Goal: Task Accomplishment & Management: Manage account settings

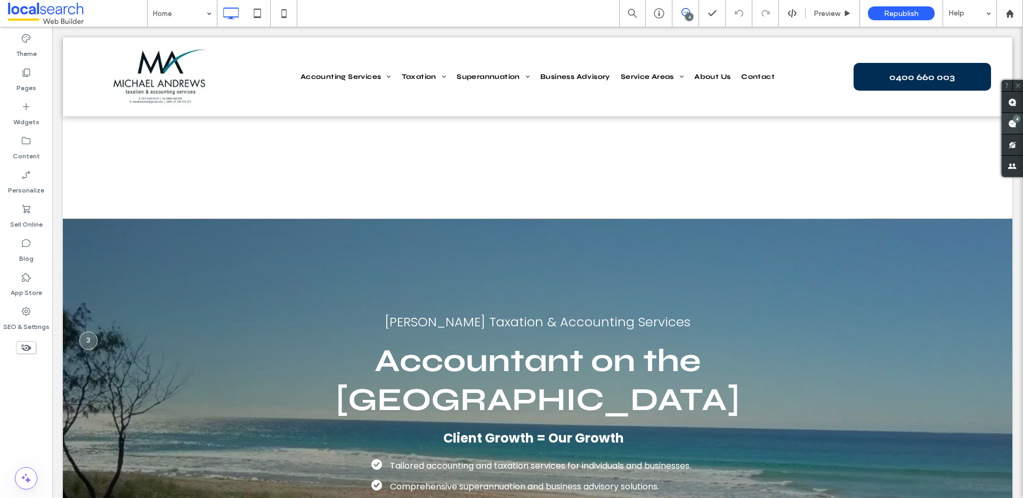
click at [1011, 122] on use at bounding box center [1012, 123] width 9 height 9
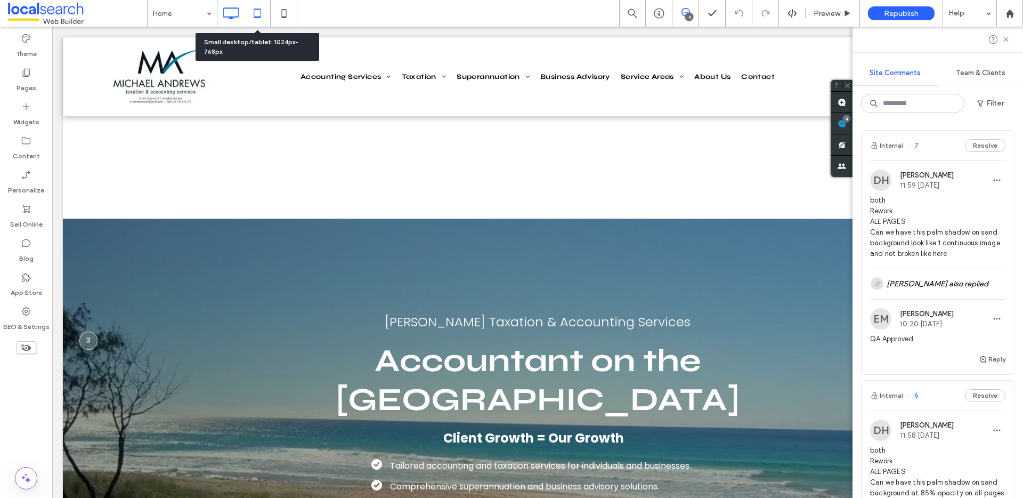
click at [267, 10] on icon at bounding box center [257, 13] width 21 height 21
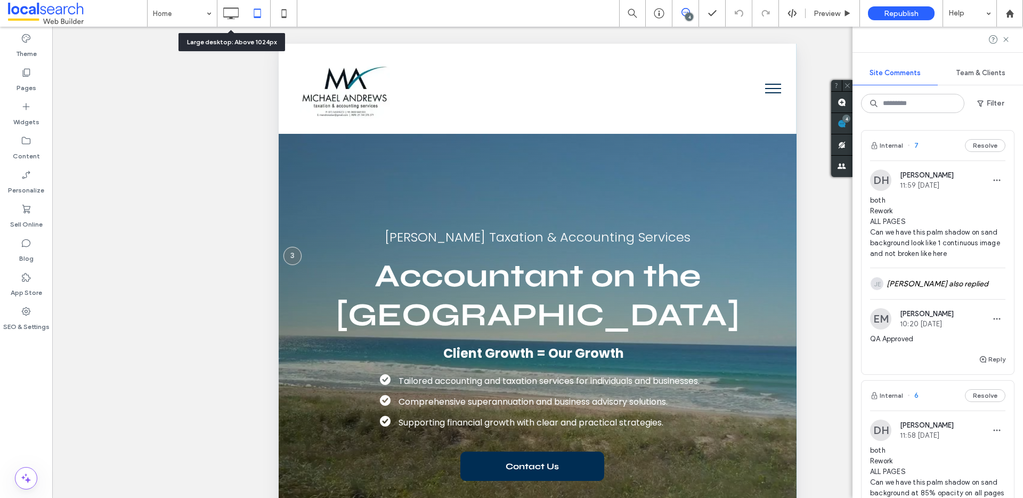
drag, startPoint x: 229, startPoint y: 15, endPoint x: 261, endPoint y: 20, distance: 31.9
click at [229, 15] on icon at bounding box center [230, 13] width 21 height 21
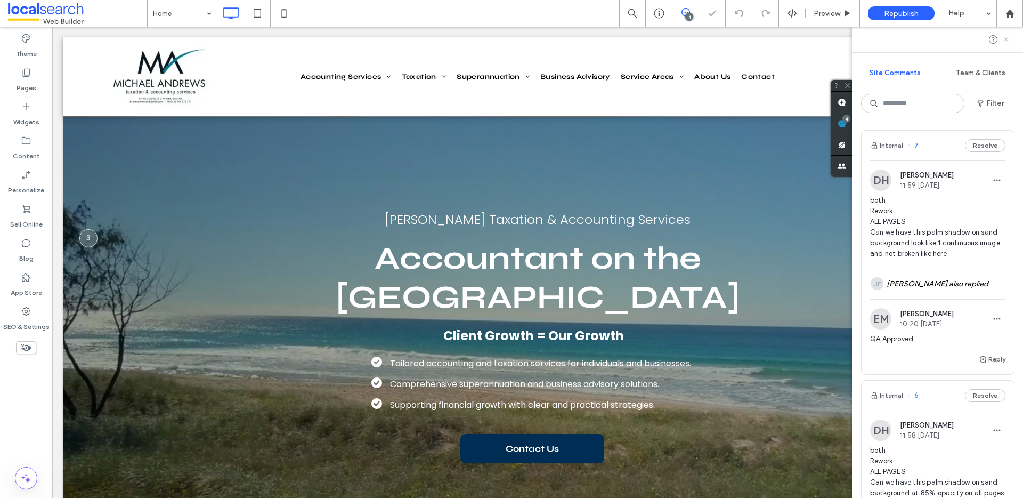
click at [1007, 39] on use at bounding box center [1005, 39] width 5 height 5
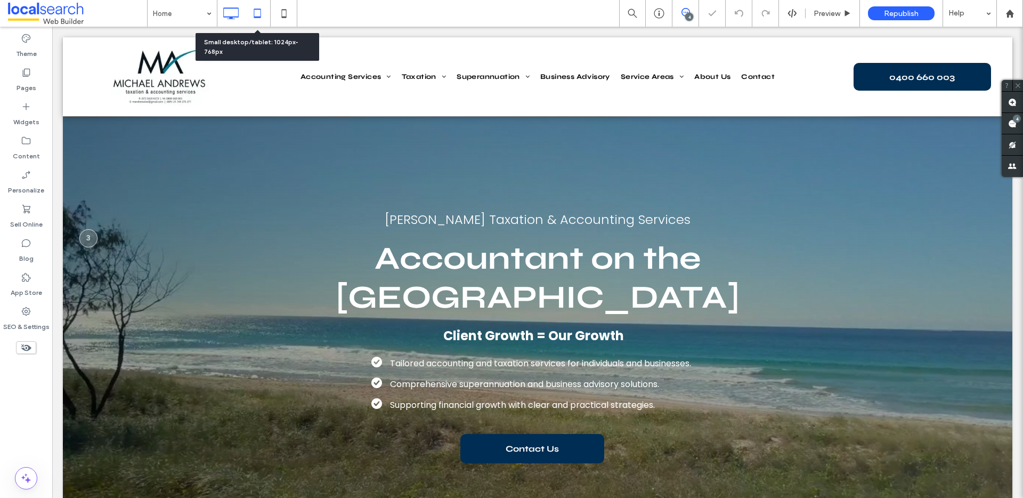
click at [257, 15] on icon at bounding box center [257, 13] width 21 height 21
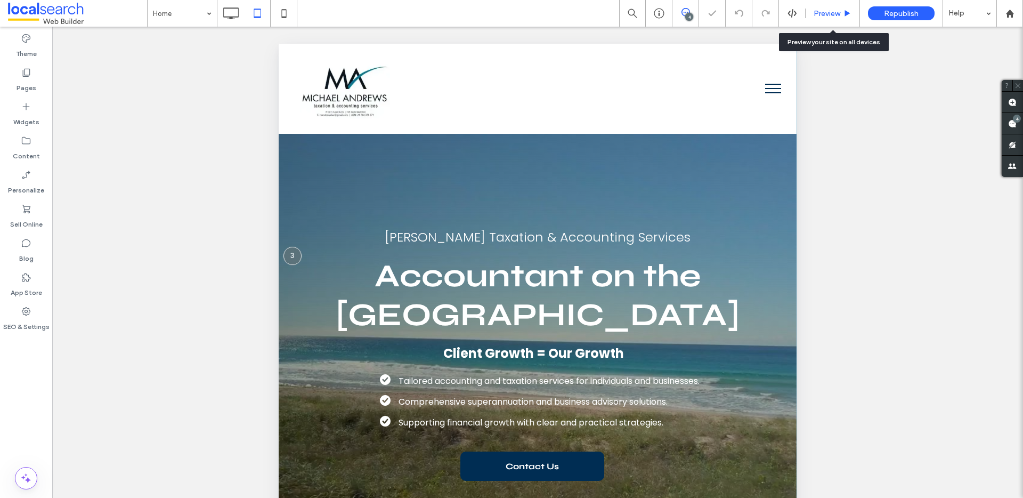
click at [842, 16] on div "Preview" at bounding box center [833, 13] width 54 height 9
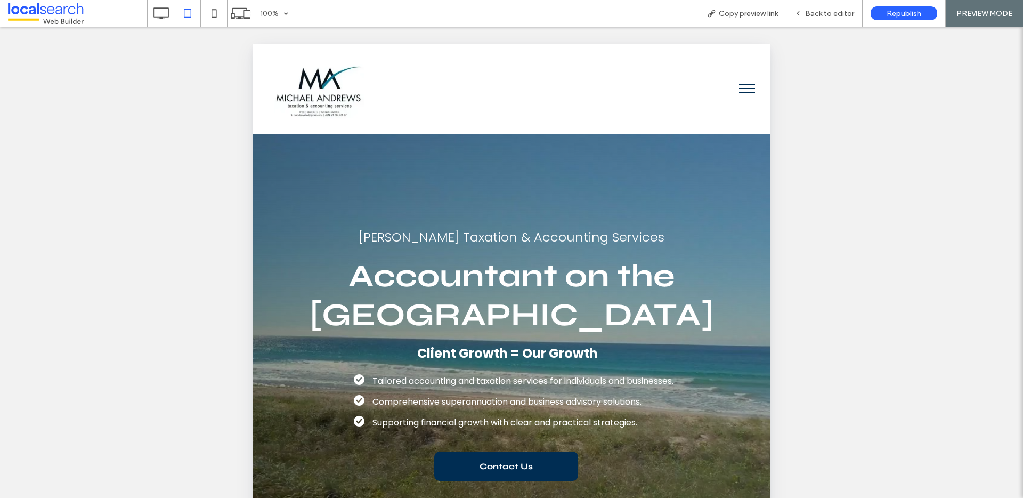
click at [739, 86] on button "menu" at bounding box center [747, 89] width 28 height 28
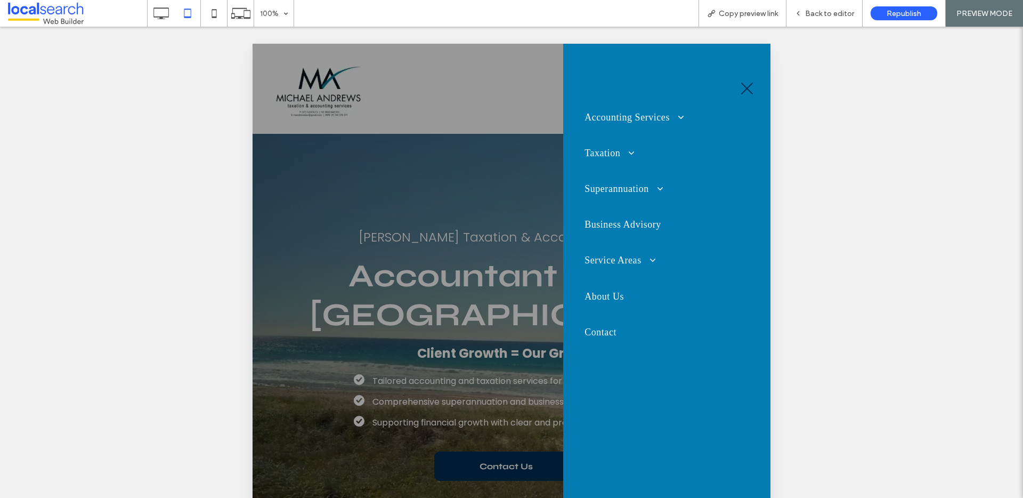
click at [748, 88] on span "menu" at bounding box center [747, 88] width 16 height 1
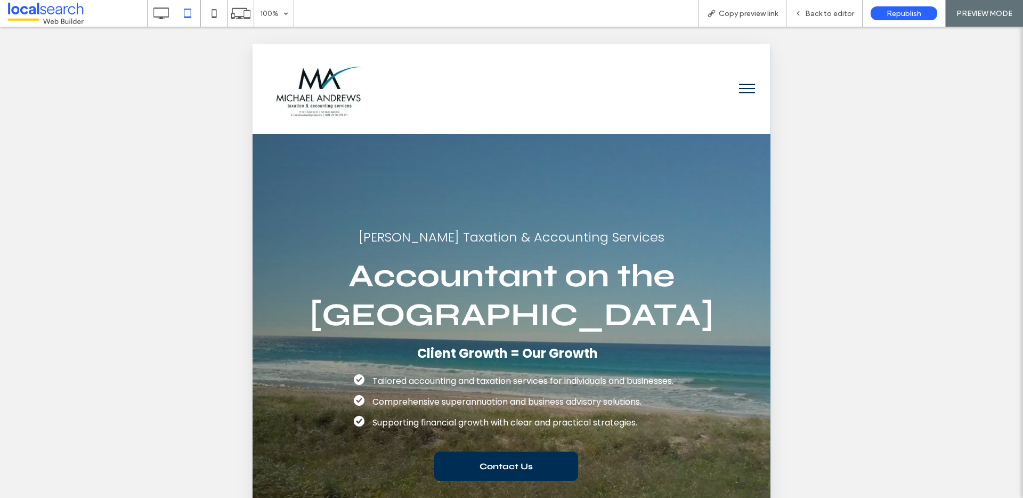
click at [739, 90] on button "menu" at bounding box center [747, 89] width 28 height 28
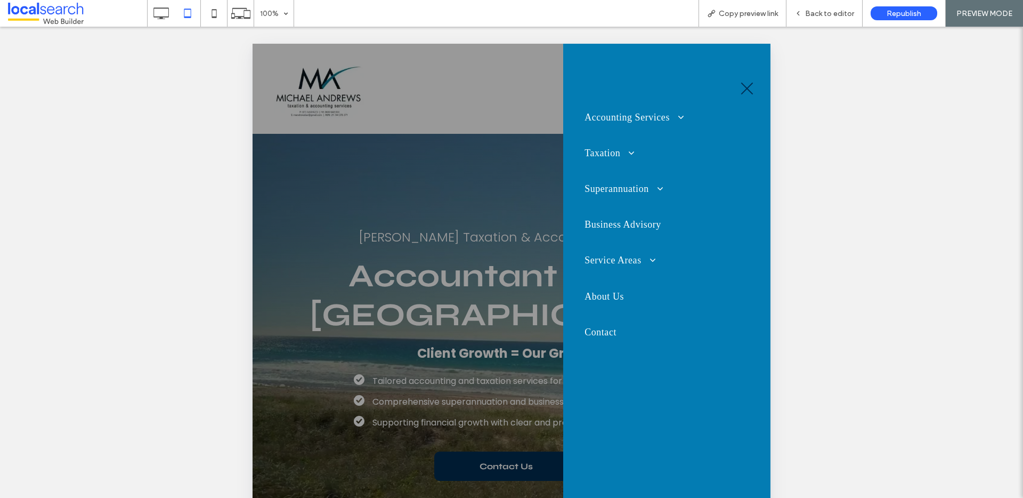
click at [747, 90] on button "menu" at bounding box center [747, 89] width 28 height 28
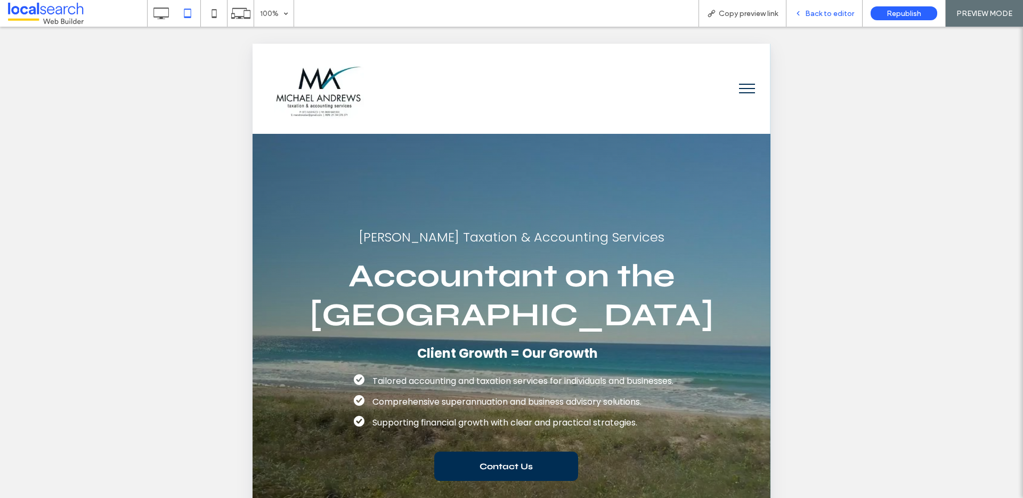
click at [815, 14] on span "Back to editor" at bounding box center [829, 13] width 49 height 9
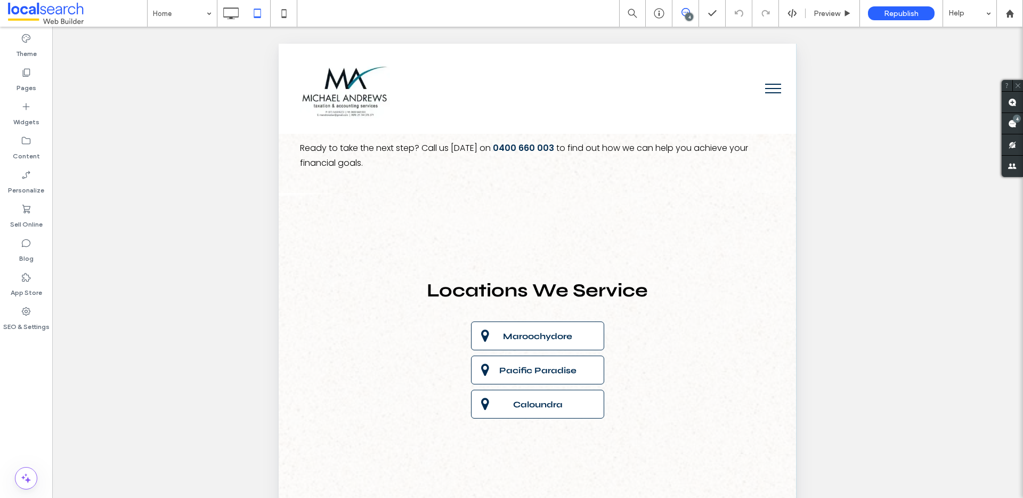
scroll to position [2936, 0]
click at [22, 312] on icon at bounding box center [26, 311] width 11 height 11
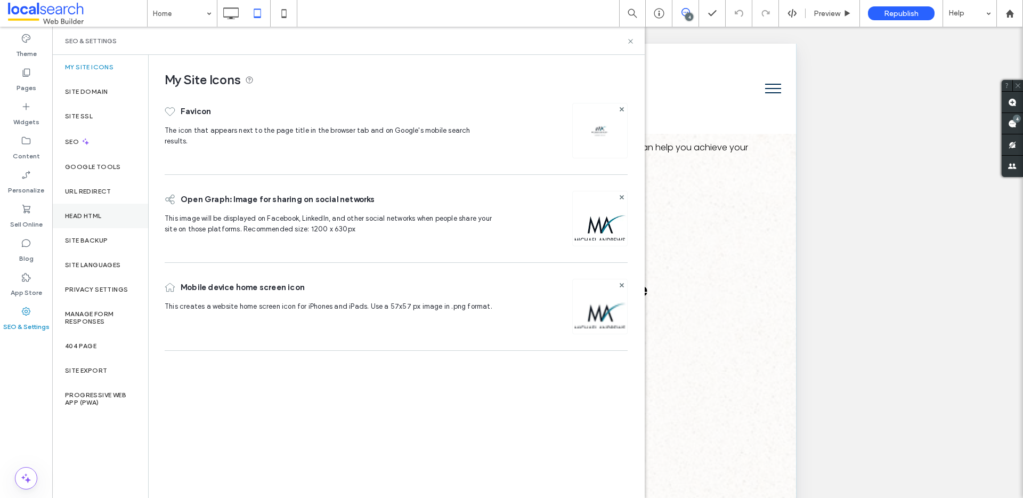
click at [97, 217] on label "Head HTML" at bounding box center [83, 215] width 37 height 7
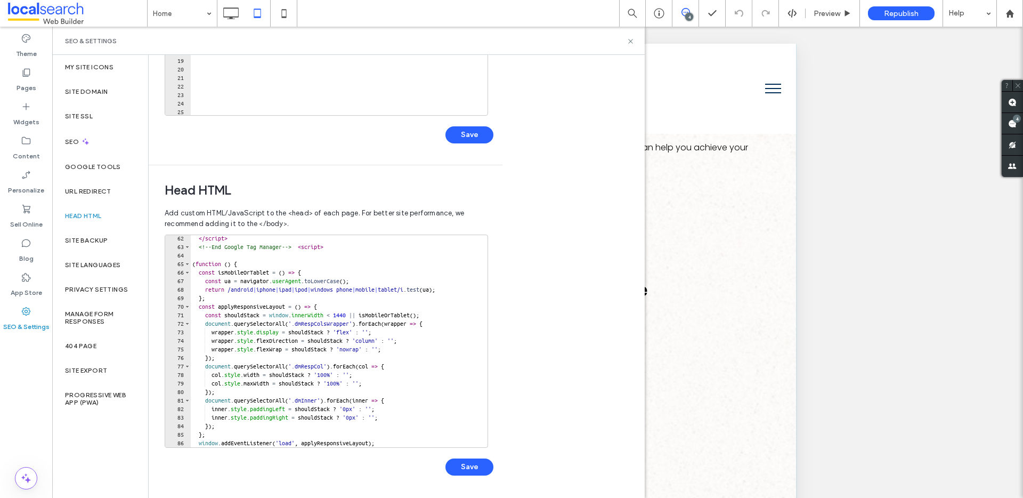
scroll to position [572, 0]
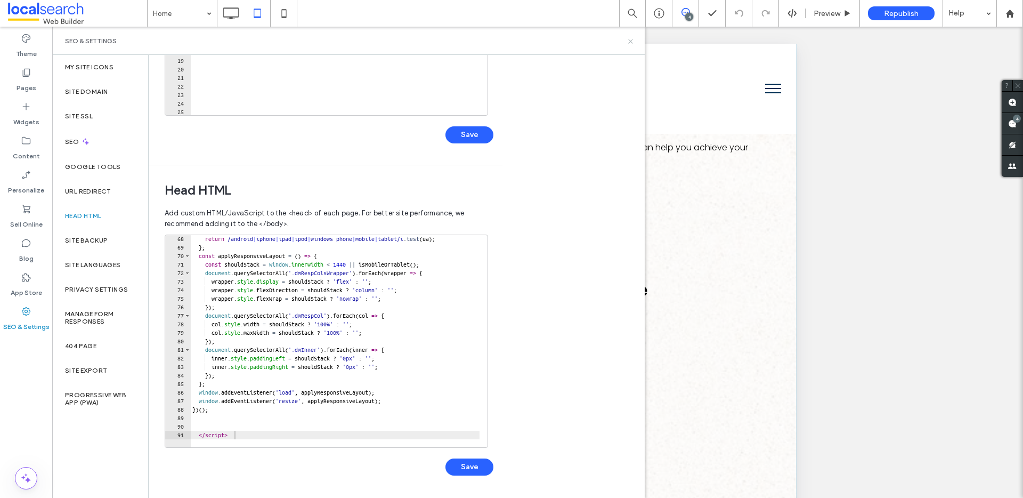
drag, startPoint x: 633, startPoint y: 42, endPoint x: 359, endPoint y: 0, distance: 277.1
click at [633, 42] on icon at bounding box center [631, 41] width 8 height 8
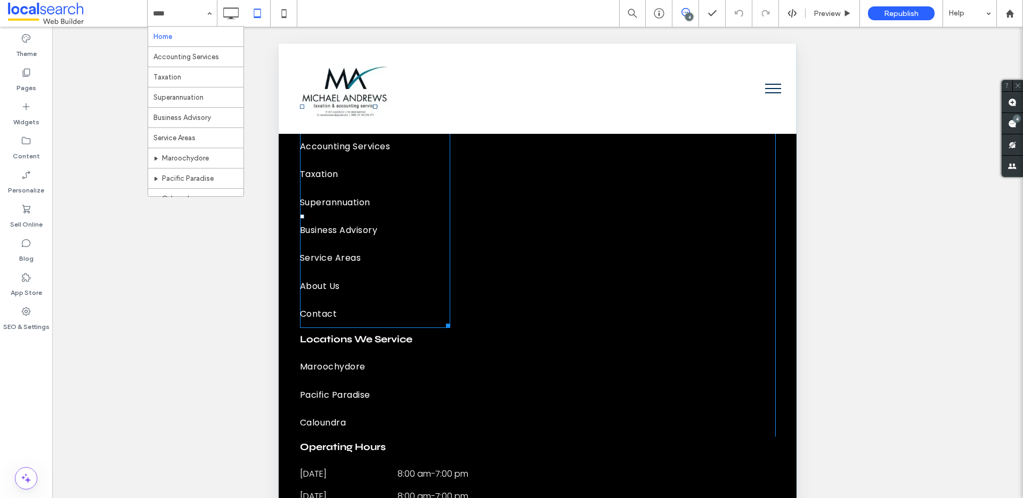
scroll to position [245, 0]
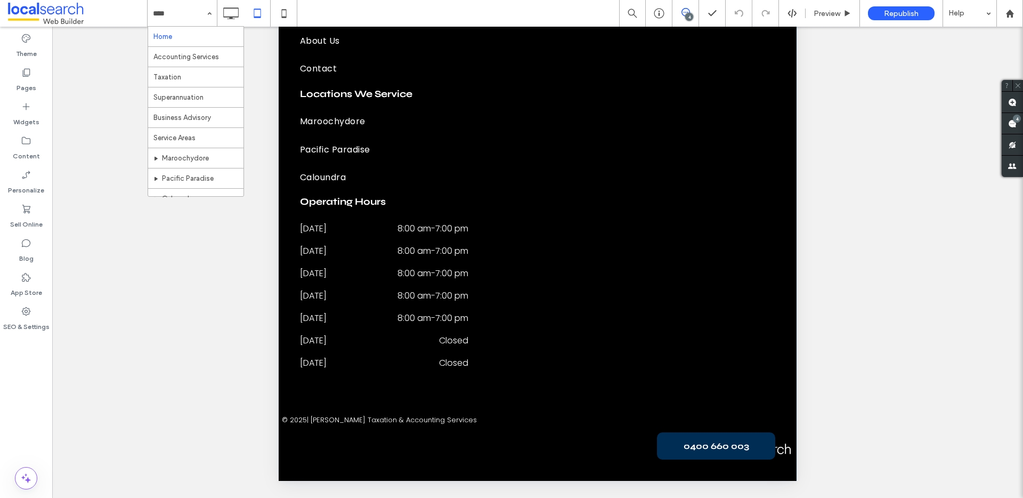
click at [774, 448] on iframe at bounding box center [827, 457] width 136 height 32
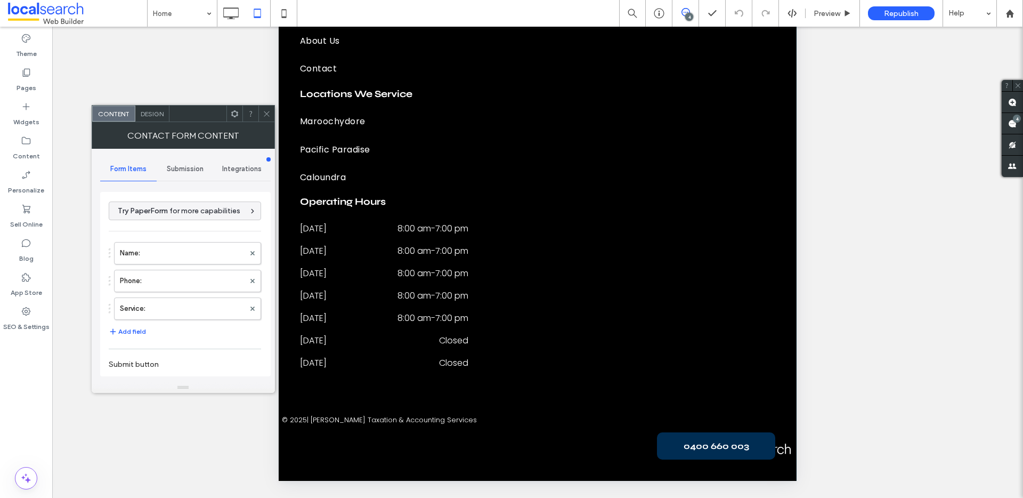
click at [265, 111] on icon at bounding box center [267, 114] width 8 height 8
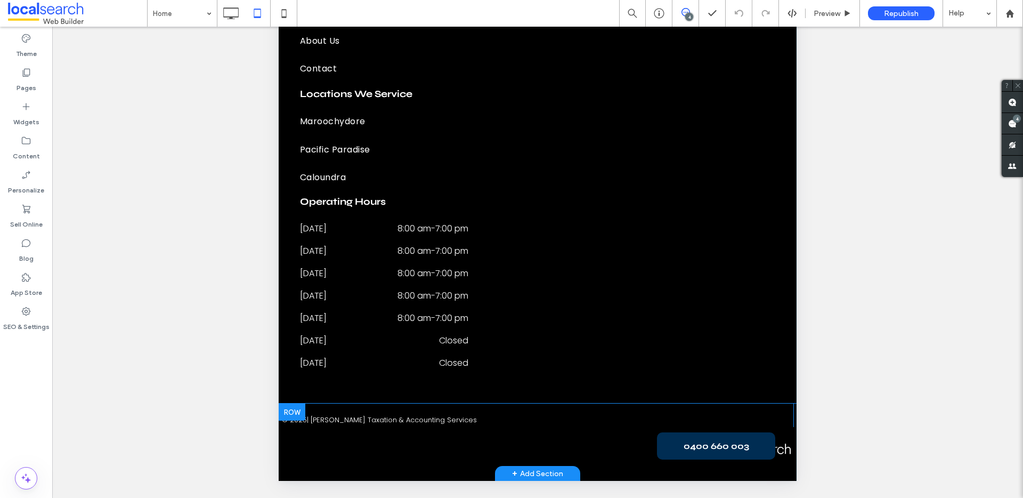
click at [478, 462] on div "© 2025 | Michael Andrews Taxation & Accounting Services Click To Paste Click To…" at bounding box center [538, 441] width 518 height 77
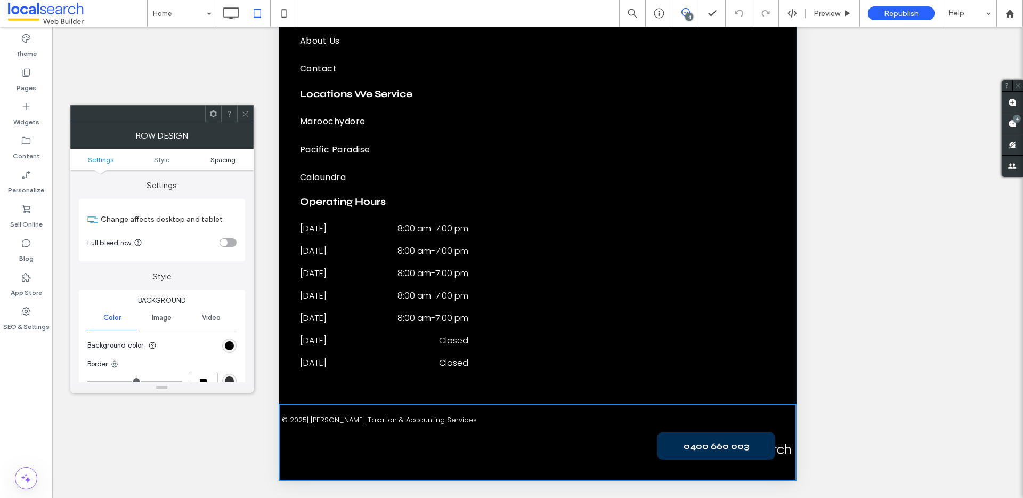
click at [212, 162] on span "Spacing" at bounding box center [222, 160] width 25 height 8
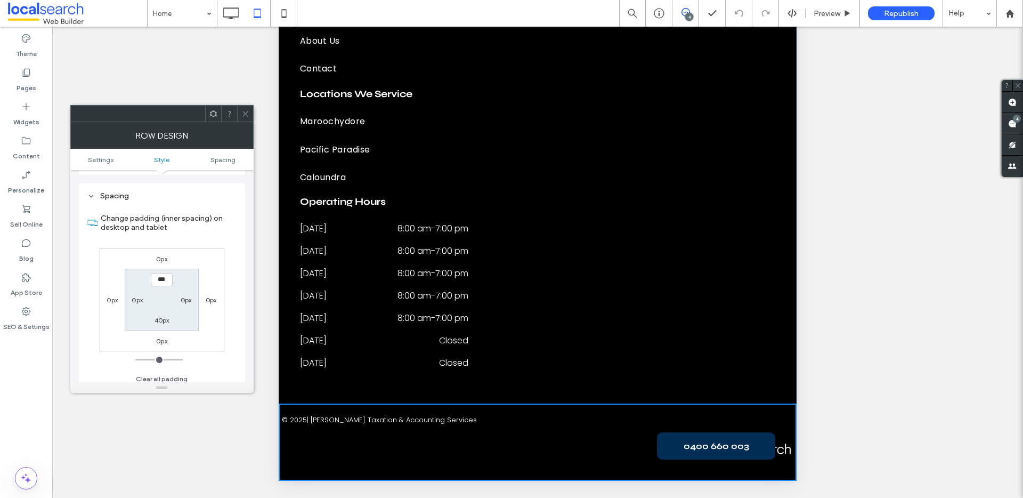
scroll to position [267, 0]
click at [137, 295] on label "0px" at bounding box center [137, 295] width 11 height 8
type input "*"
type input "***"
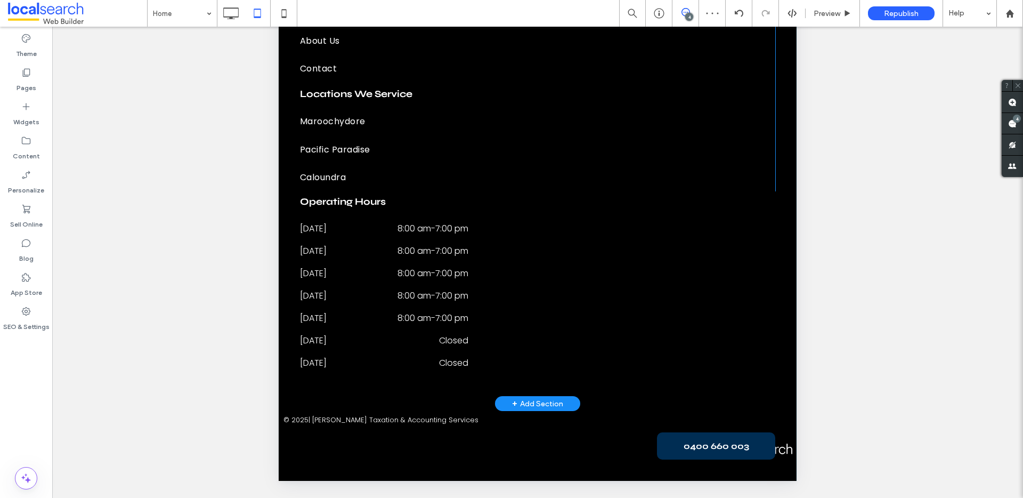
click at [647, 283] on div "Operating Hours Click To Paste Monday 8:00 am - 7:00 pm Tuesday 8:00 am - 7:00 …" at bounding box center [537, 281] width 475 height 180
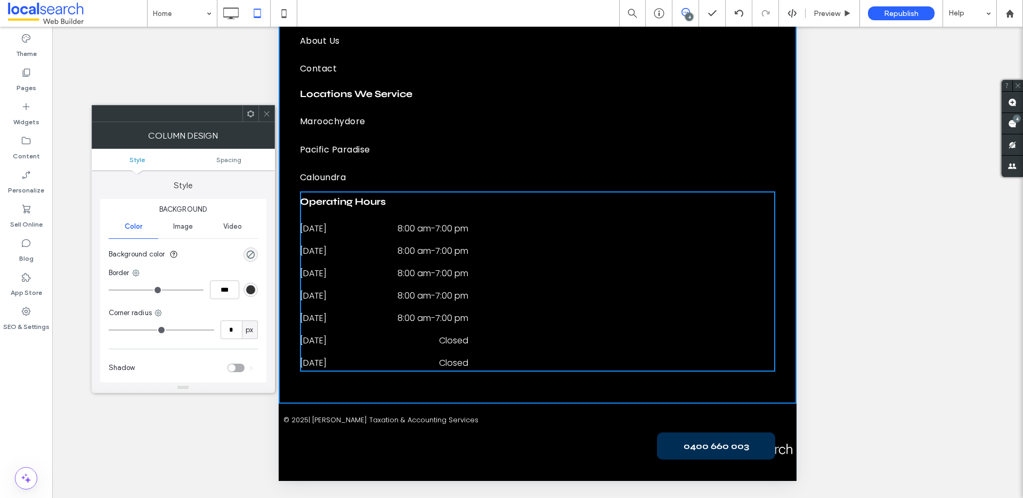
click at [754, 181] on link "Caloundra" at bounding box center [537, 178] width 475 height 28
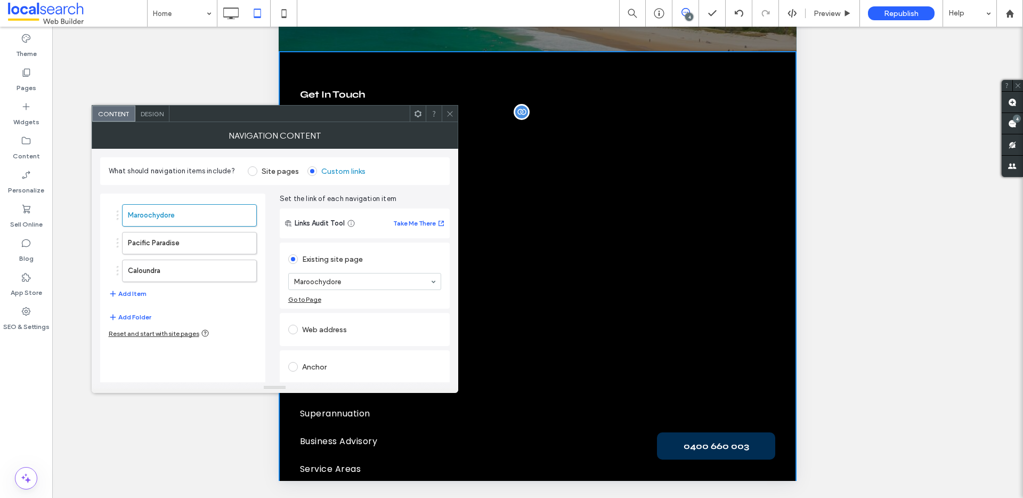
scroll to position [3556, 0]
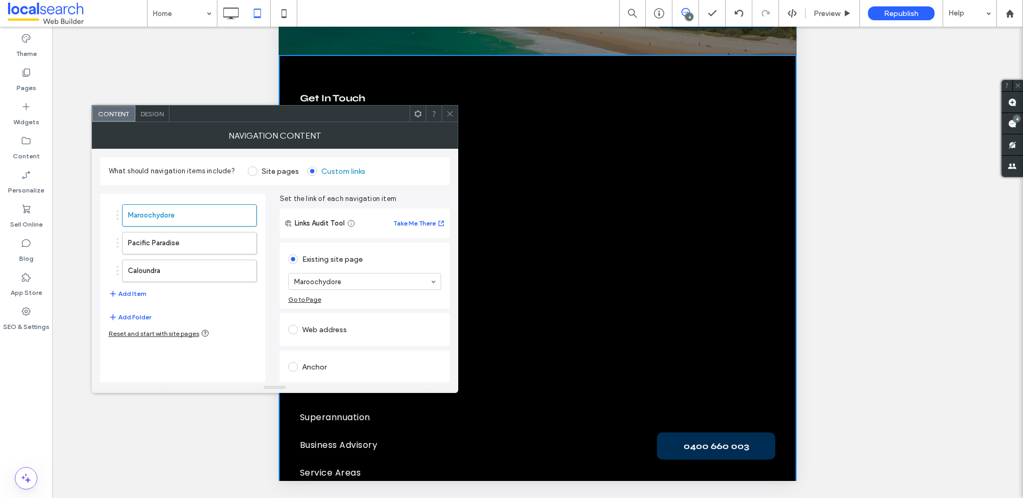
click at [610, 103] on div "Get In Touch T. 0400 660 003 E. admin@mandrewstax.com.au A. 15 MacLeay Crescent…" at bounding box center [538, 459] width 518 height 808
click at [447, 110] on icon at bounding box center [450, 114] width 8 height 8
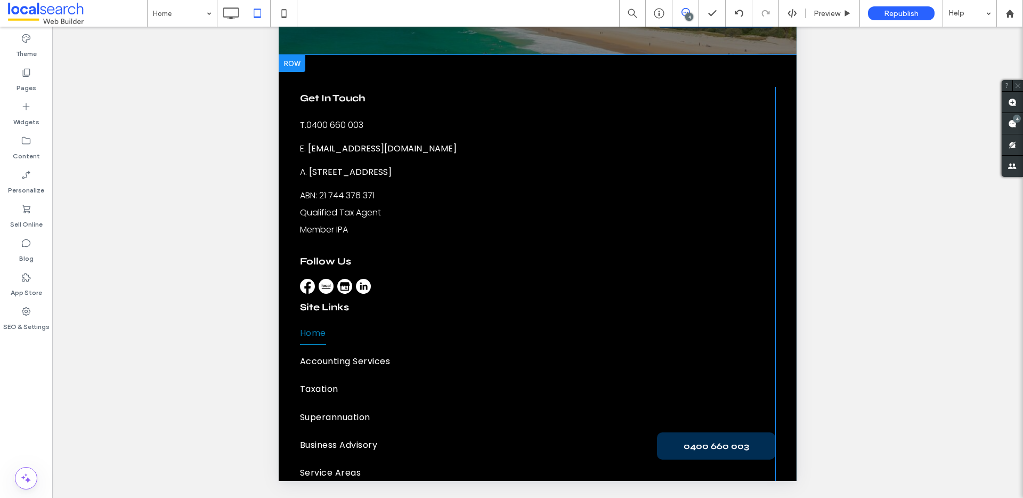
click at [325, 90] on div "Get In Touch T. 0400 660 003 E. admin@mandrewstax.com.au A. 15 MacLeay Crescent…" at bounding box center [538, 459] width 518 height 808
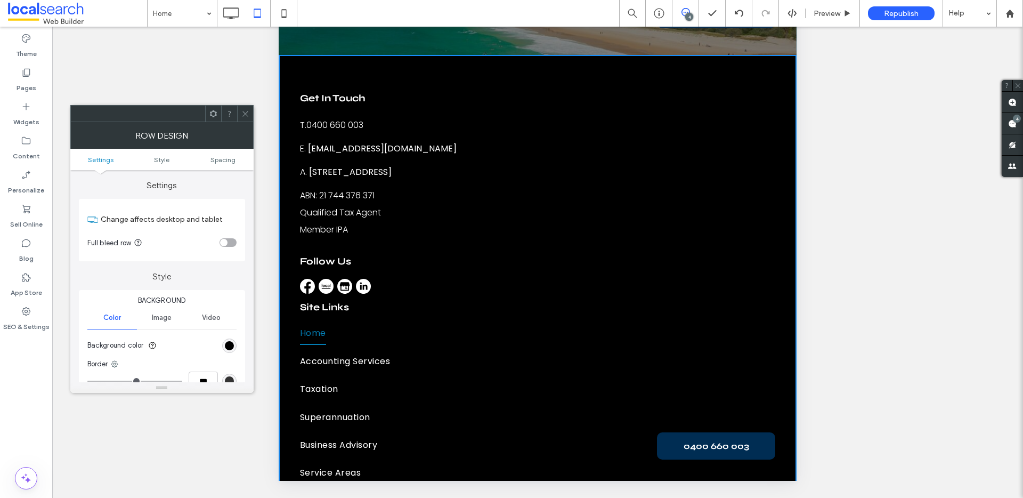
click at [223, 155] on ul "Settings Style Spacing" at bounding box center [161, 159] width 183 height 21
click at [229, 157] on span "Spacing" at bounding box center [222, 160] width 25 height 8
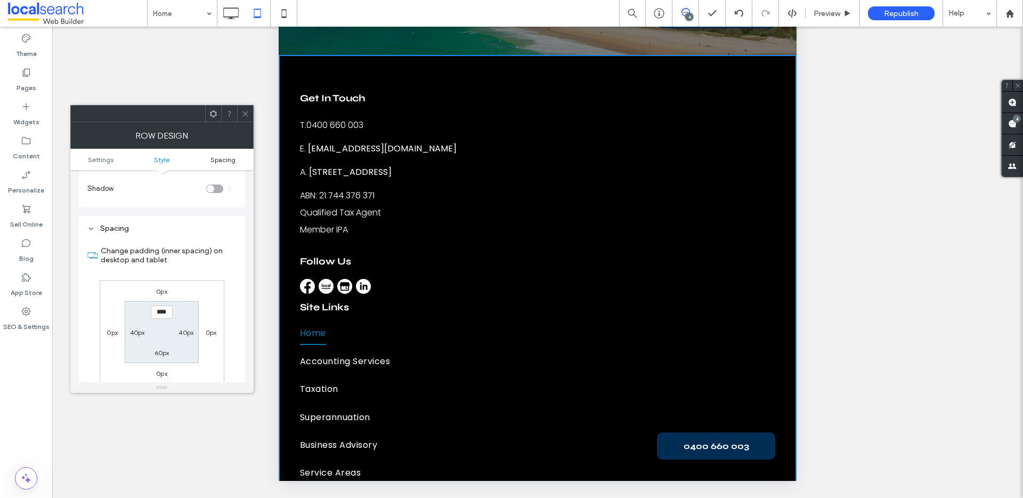
scroll to position [267, 0]
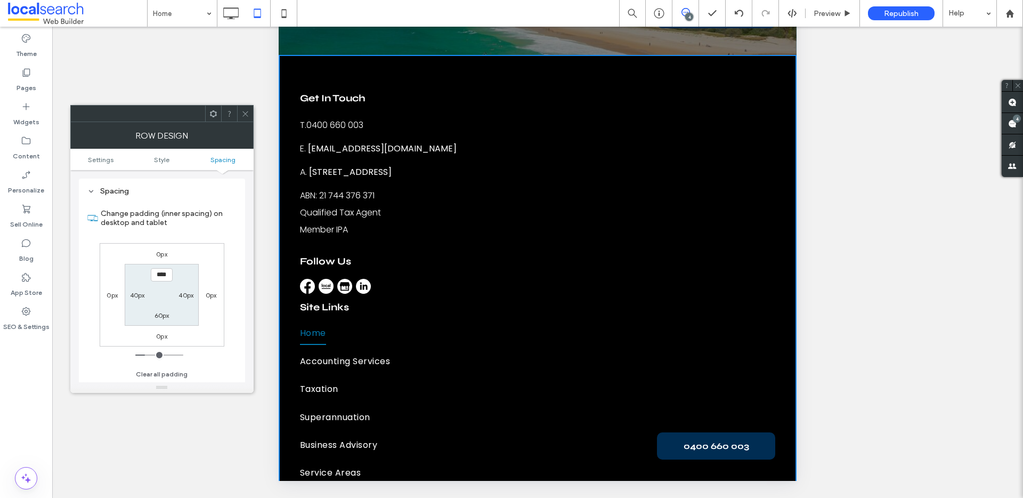
click at [241, 113] on icon at bounding box center [245, 114] width 8 height 8
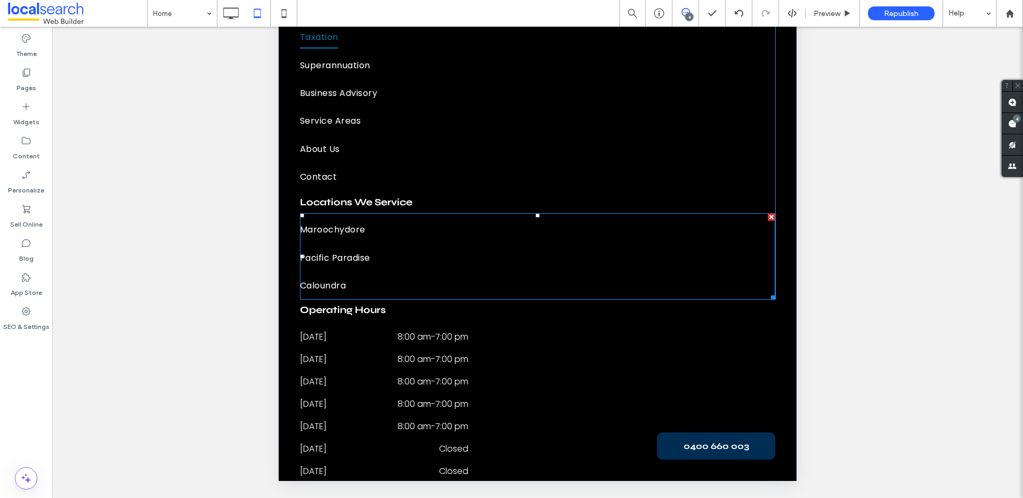
scroll to position [4056, 0]
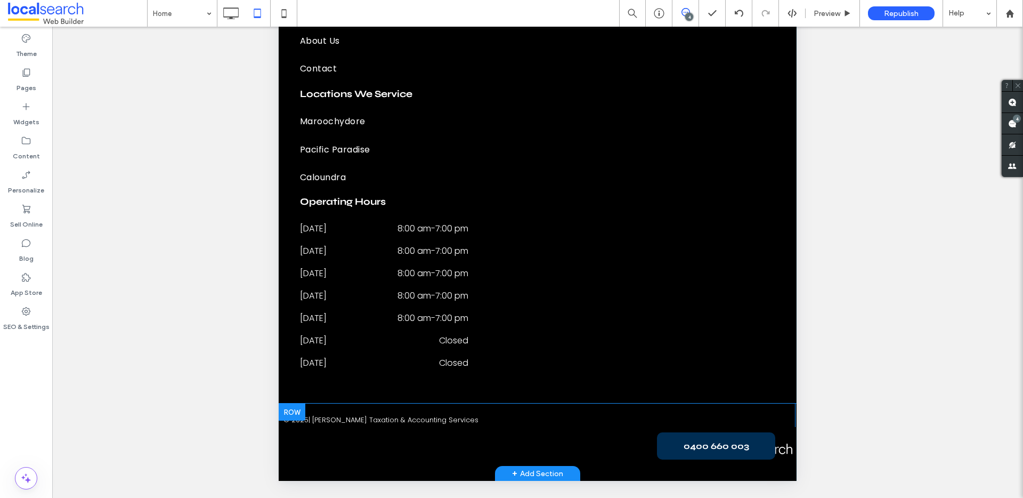
click at [319, 458] on div "Click To Paste" at bounding box center [539, 443] width 512 height 33
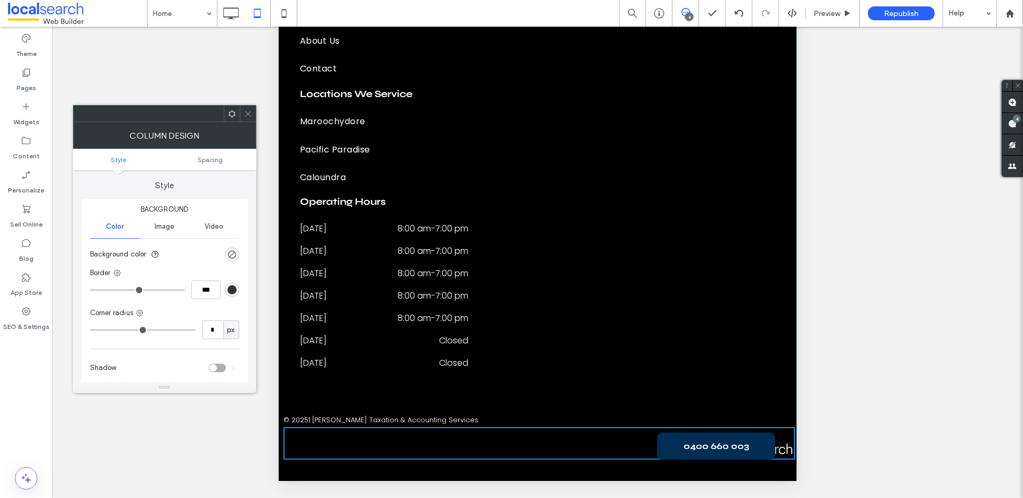
click at [314, 409] on div "© 2025 | Michael Andrews Taxation & Accounting Services Click To Paste" at bounding box center [539, 414] width 512 height 23
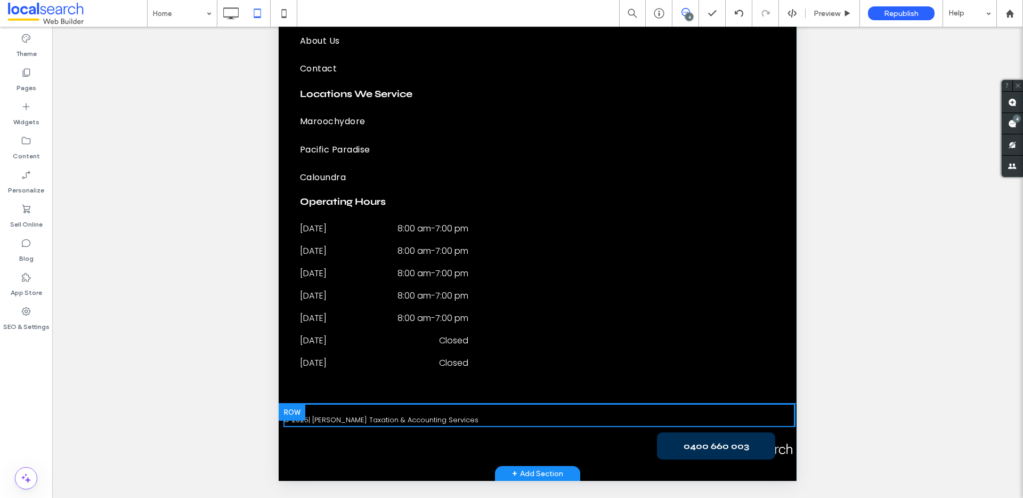
click at [317, 409] on div "© 2025 | Michael Andrews Taxation & Accounting Services Click To Paste" at bounding box center [539, 414] width 512 height 23
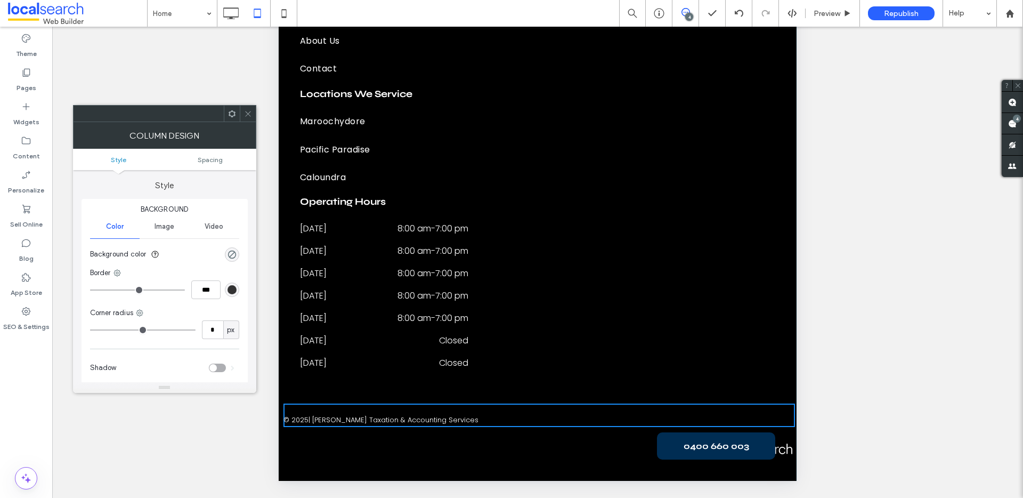
click at [317, 462] on div "© 2025 | Michael Andrews Taxation & Accounting Services Click To Paste Click To…" at bounding box center [538, 441] width 518 height 77
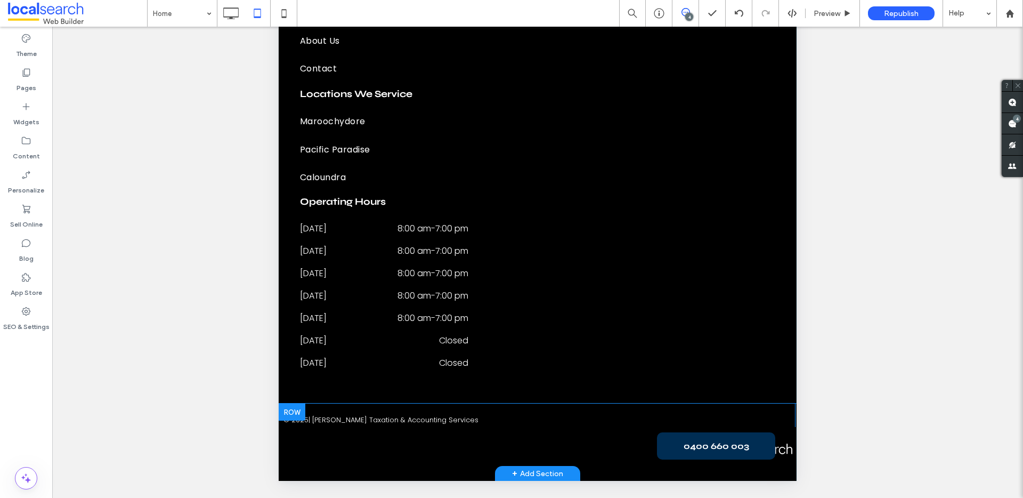
click at [317, 467] on div "© 2025 | Michael Andrews Taxation & Accounting Services Click To Paste Click To…" at bounding box center [538, 441] width 518 height 77
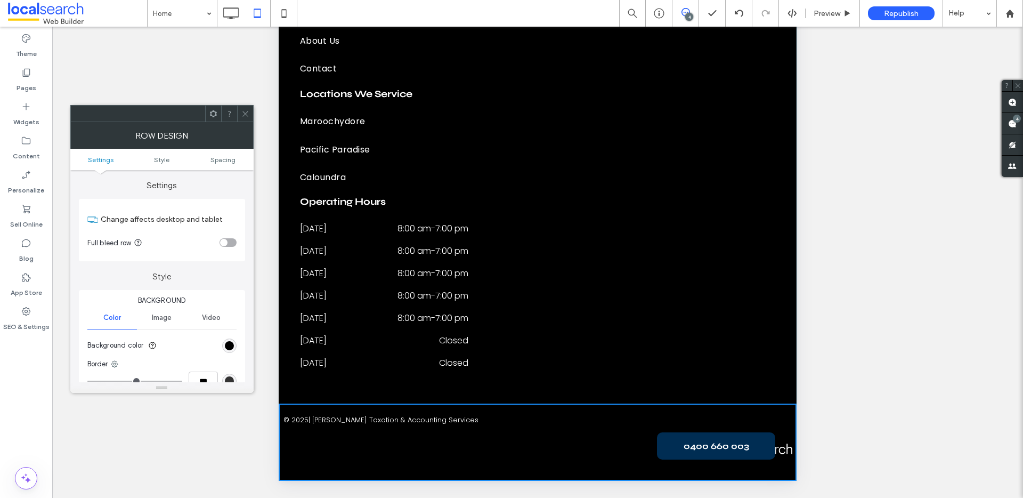
click at [319, 463] on div "© 2025 | Michael Andrews Taxation & Accounting Services Click To Paste Click To…" at bounding box center [538, 441] width 518 height 77
click at [229, 158] on span "Spacing" at bounding box center [222, 160] width 25 height 8
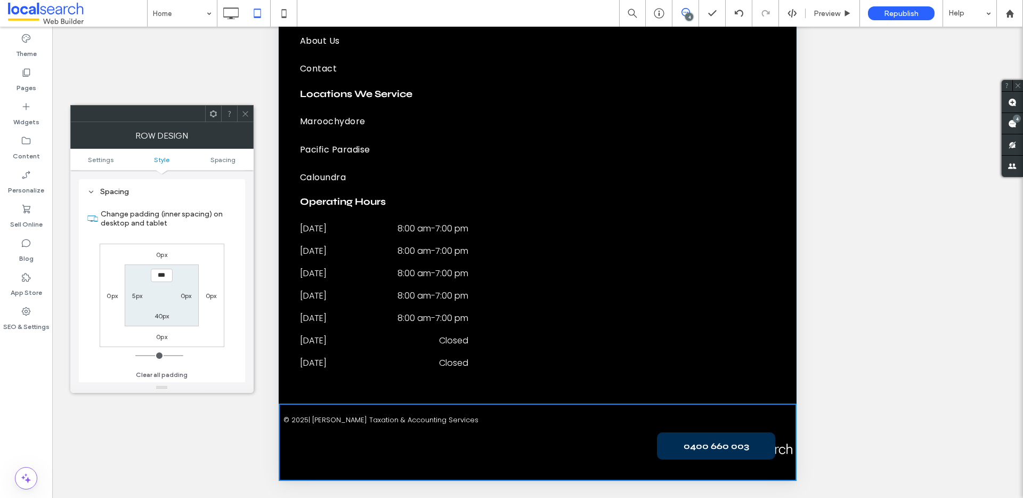
scroll to position [267, 0]
click at [140, 294] on label "5px" at bounding box center [137, 295] width 11 height 8
type input "*"
type input "**"
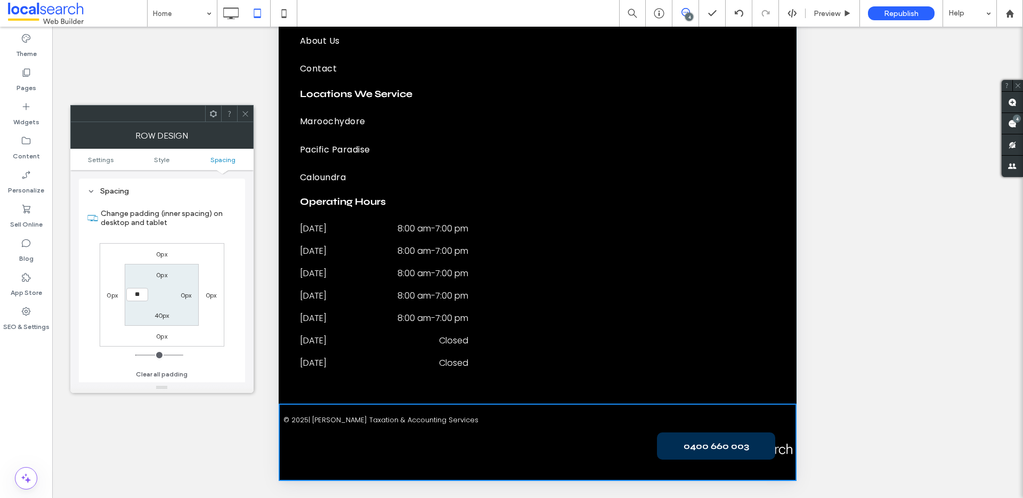
type input "****"
click at [178, 295] on div "0px" at bounding box center [186, 294] width 25 height 11
click at [181, 295] on label "0px" at bounding box center [186, 295] width 11 height 8
type input "*"
type input "**"
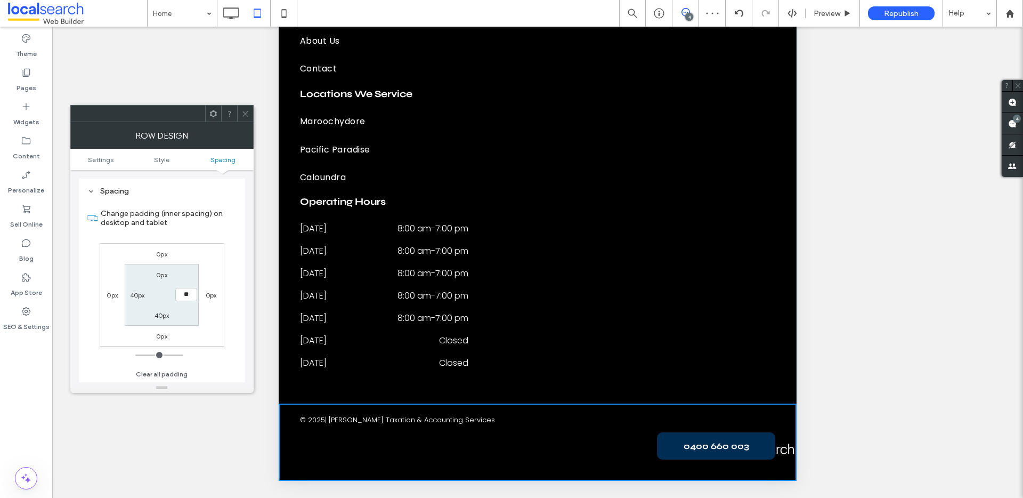
type input "**"
type input "****"
click at [242, 112] on icon at bounding box center [245, 114] width 8 height 8
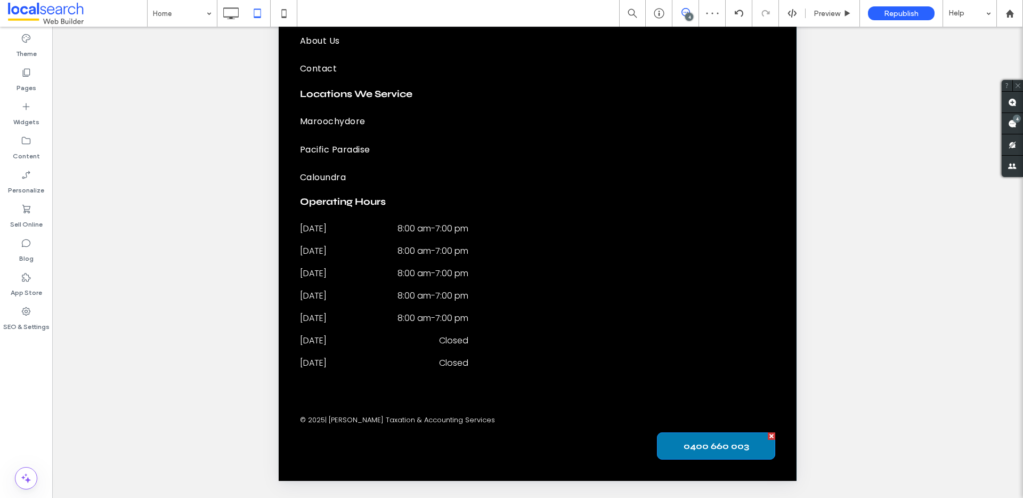
click at [684, 443] on span "0400 660 003" at bounding box center [717, 446] width 66 height 10
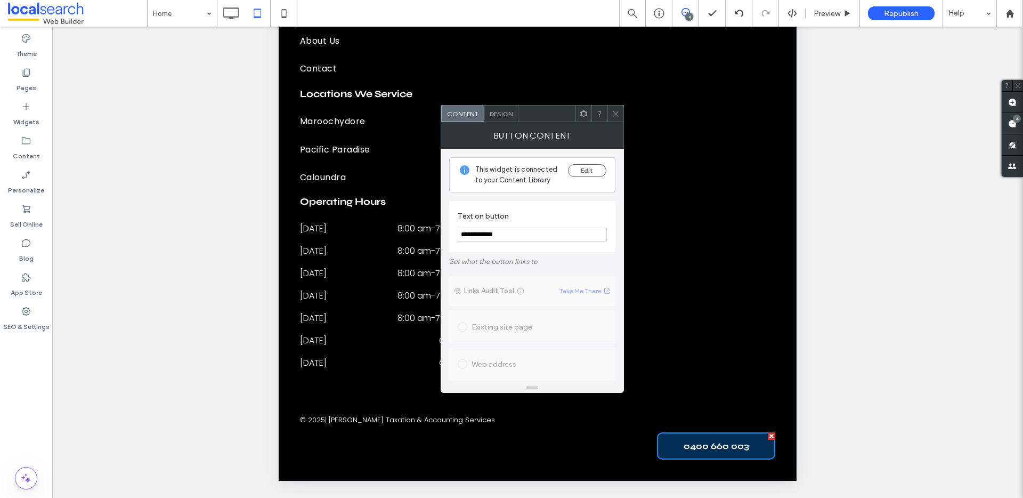
click at [505, 111] on span "Design" at bounding box center [501, 114] width 23 height 8
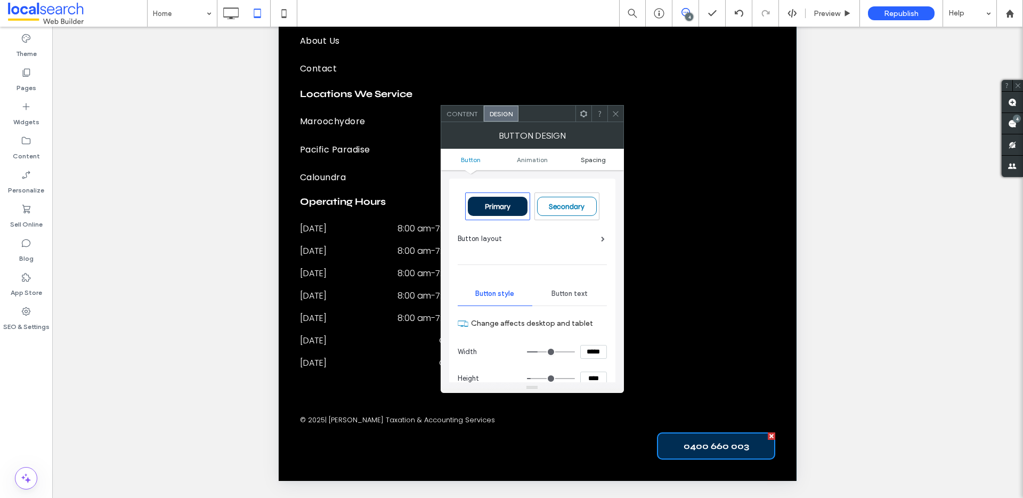
click at [607, 161] on link "Spacing" at bounding box center [593, 160] width 61 height 8
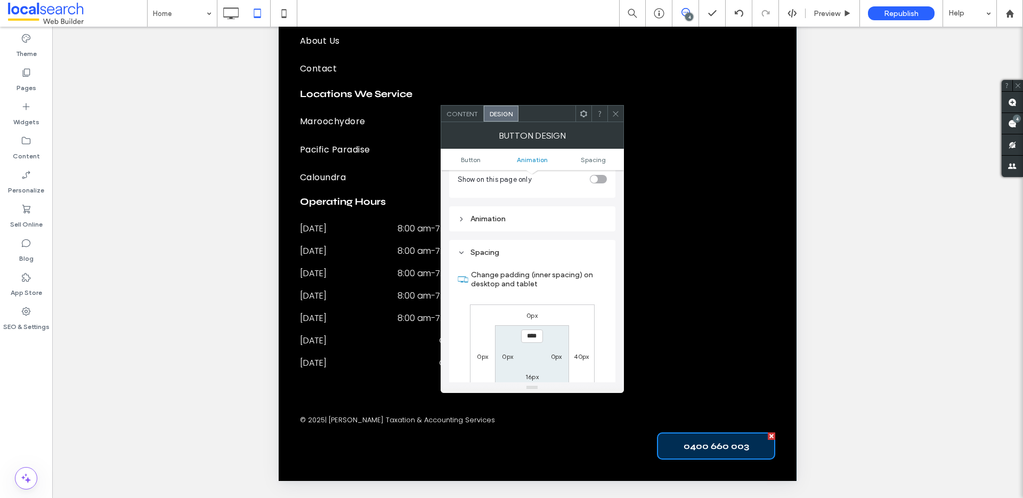
scroll to position [563, 0]
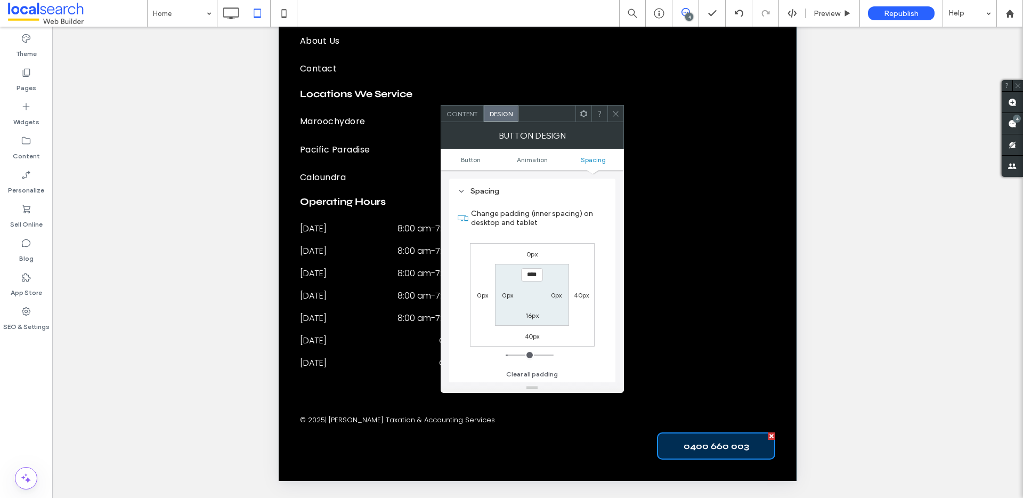
click at [612, 115] on icon at bounding box center [616, 114] width 8 height 8
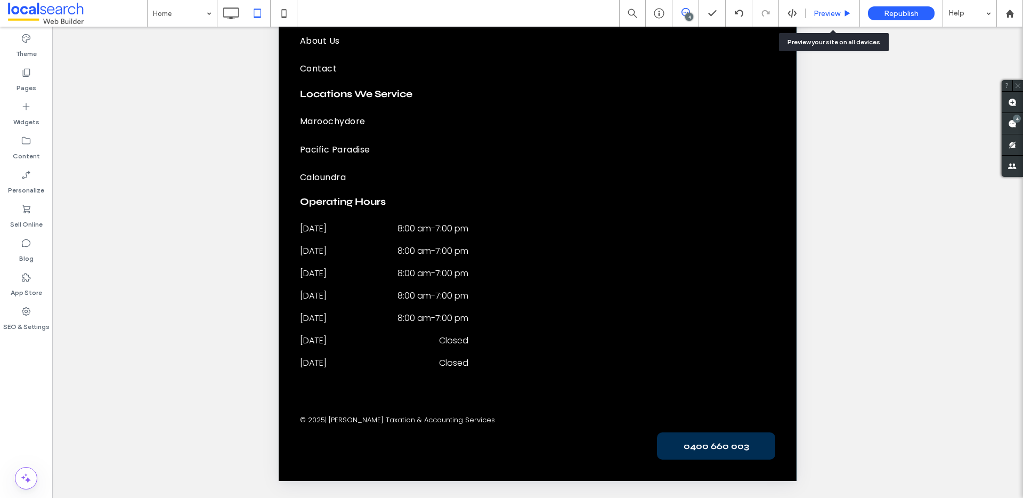
click at [834, 13] on span "Preview" at bounding box center [827, 13] width 27 height 9
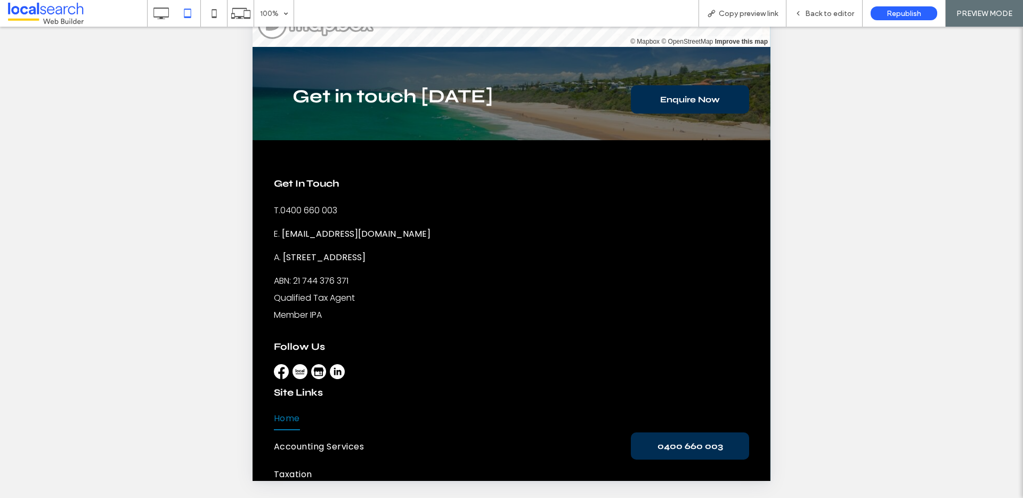
scroll to position [4056, 0]
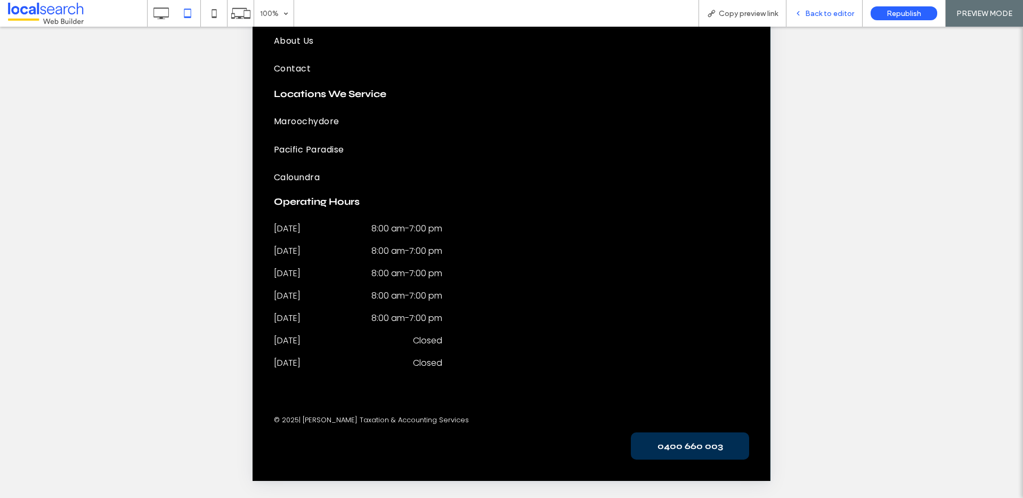
click at [824, 17] on span "Back to editor" at bounding box center [829, 13] width 49 height 9
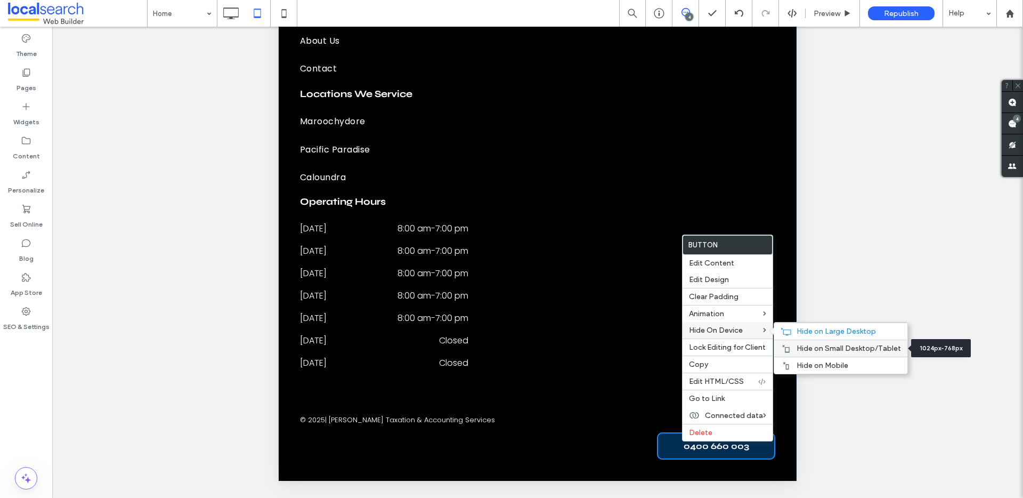
click at [843, 346] on span "Hide on Small Desktop/Tablet" at bounding box center [849, 348] width 104 height 9
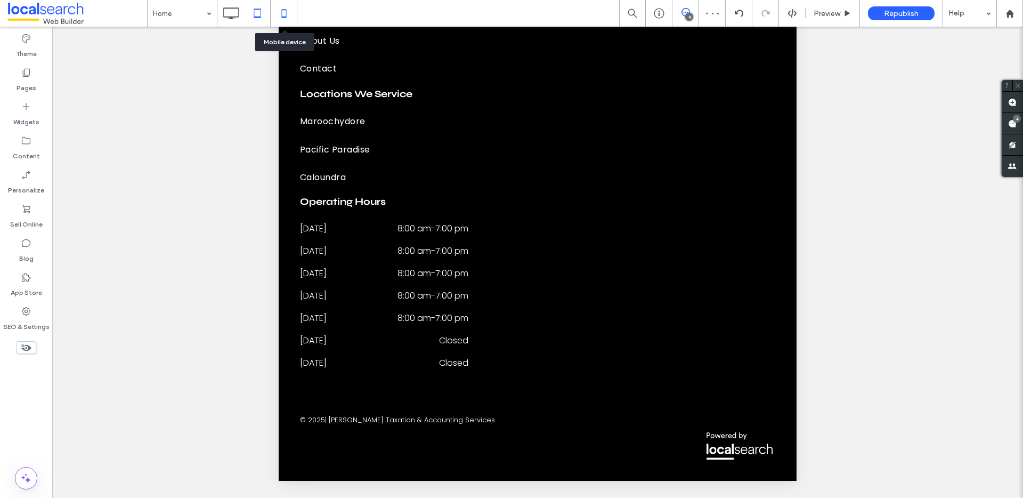
click at [281, 18] on icon at bounding box center [283, 13] width 21 height 21
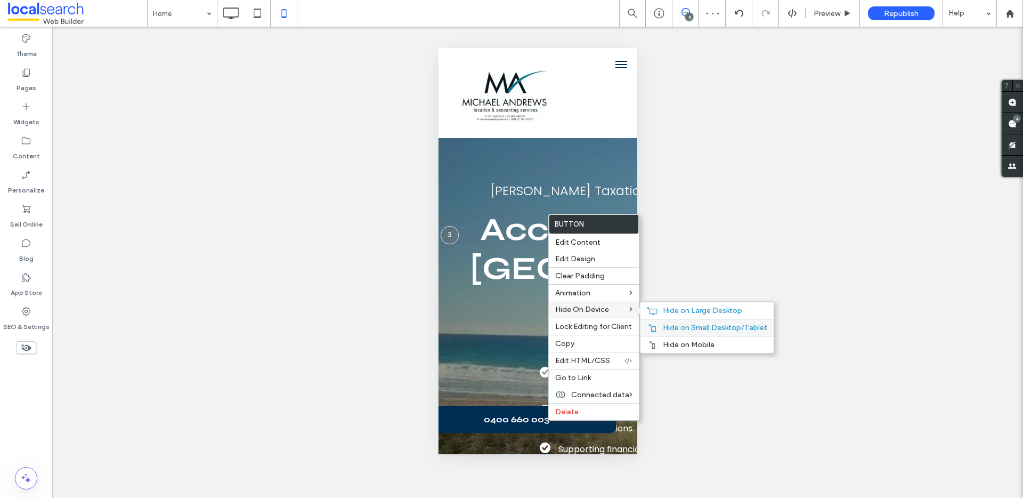
click at [675, 323] on span "Hide on Small Desktop/Tablet" at bounding box center [715, 327] width 104 height 9
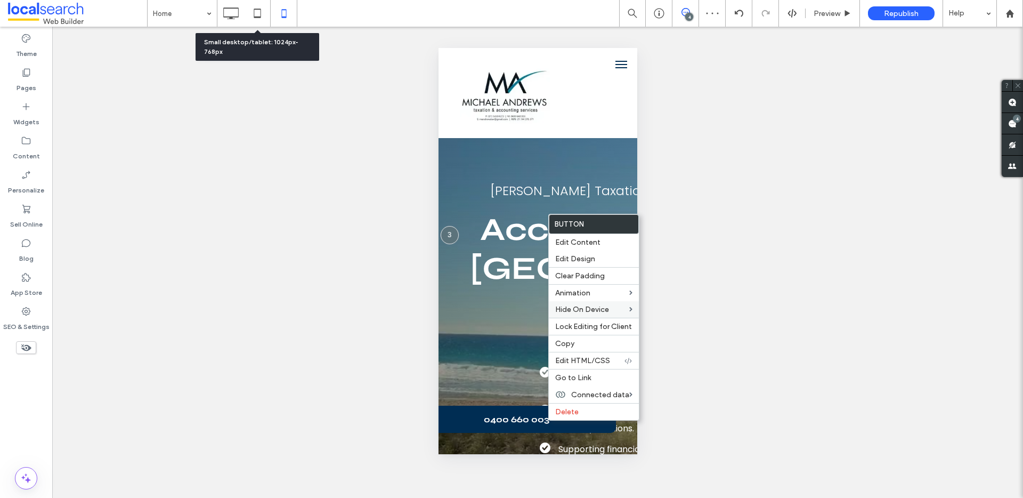
click at [262, 11] on icon at bounding box center [257, 13] width 21 height 21
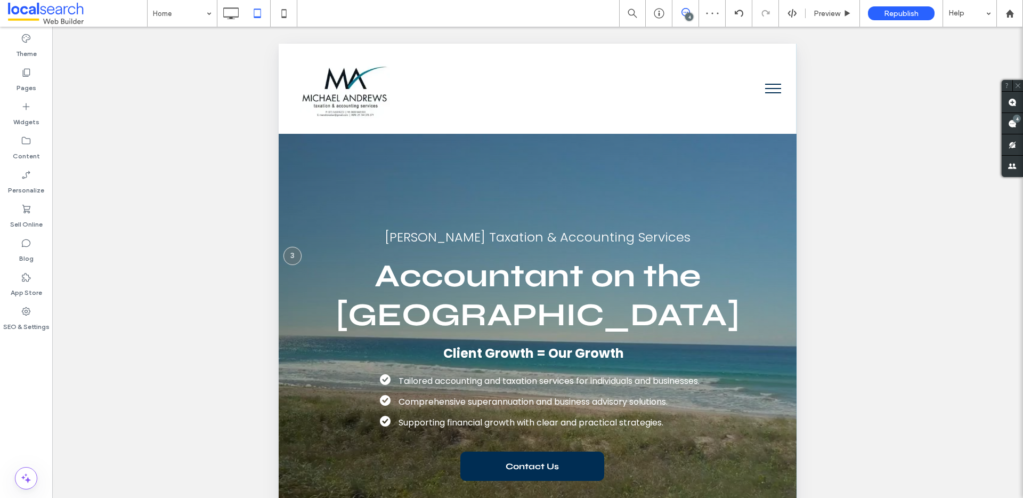
scroll to position [245, 0]
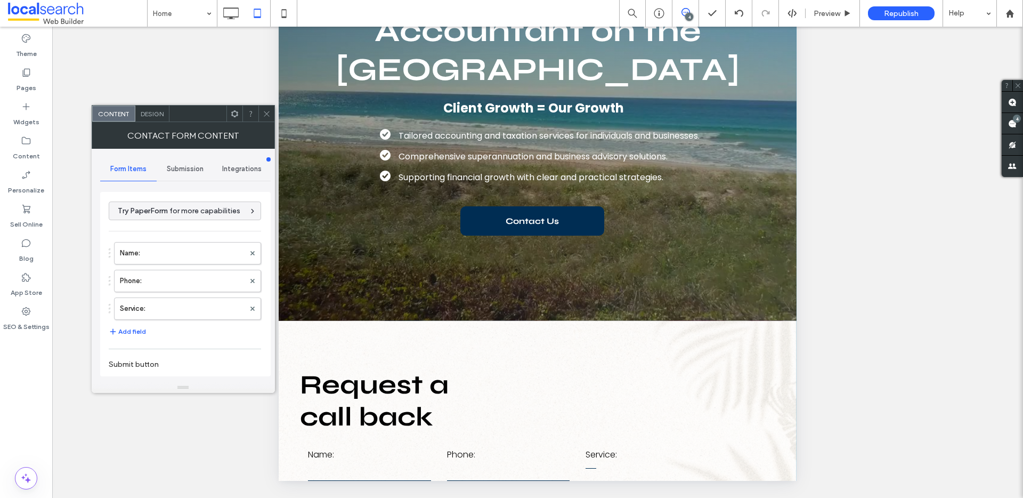
type input "**********"
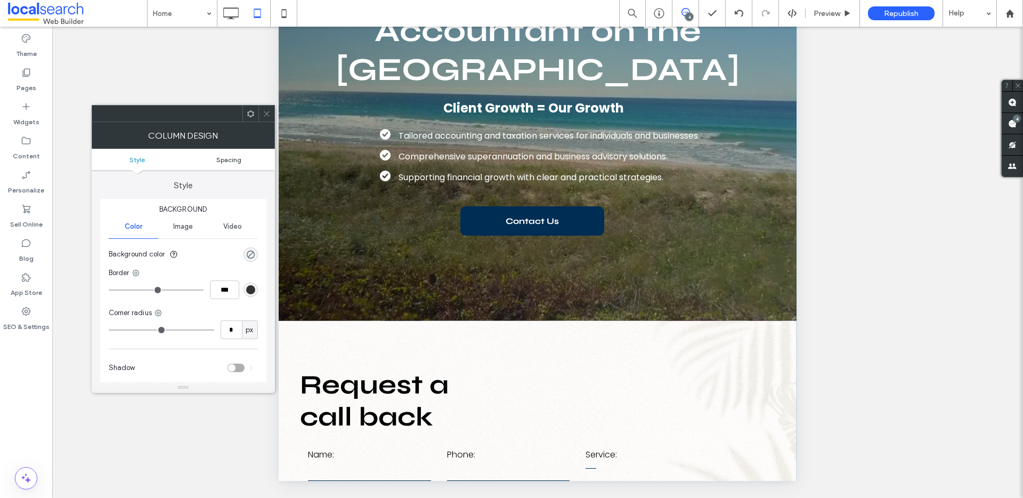
click at [227, 158] on span "Spacing" at bounding box center [228, 160] width 25 height 8
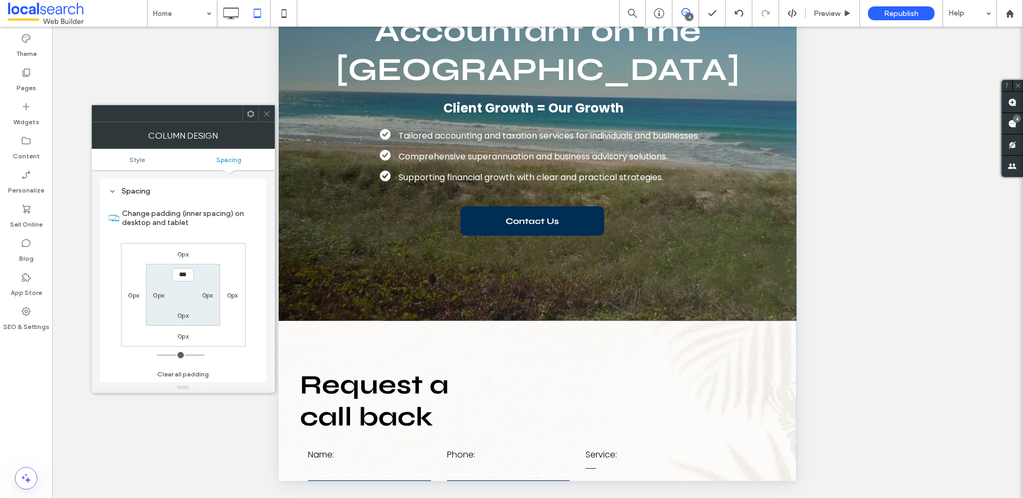
scroll to position [216, 0]
click at [183, 315] on label "0px" at bounding box center [182, 315] width 11 height 8
type input "**"
type input "*"
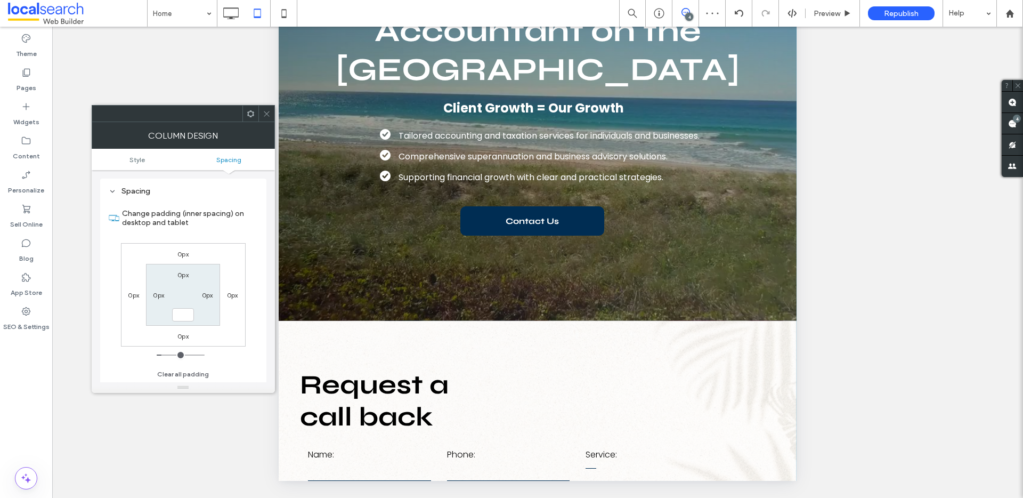
type input "*"
type input "***"
click at [180, 253] on label "0px" at bounding box center [182, 254] width 11 height 8
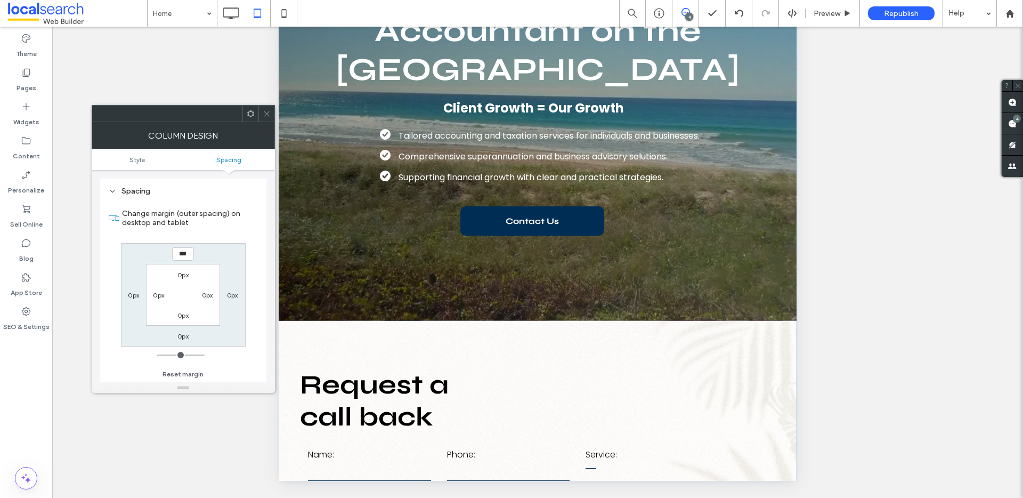
type input "***"
type input "*"
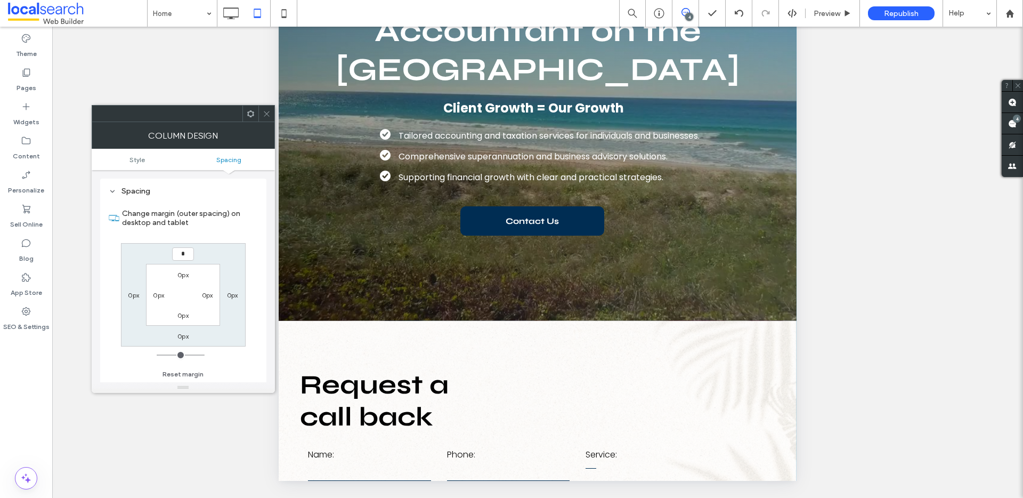
type input "***"
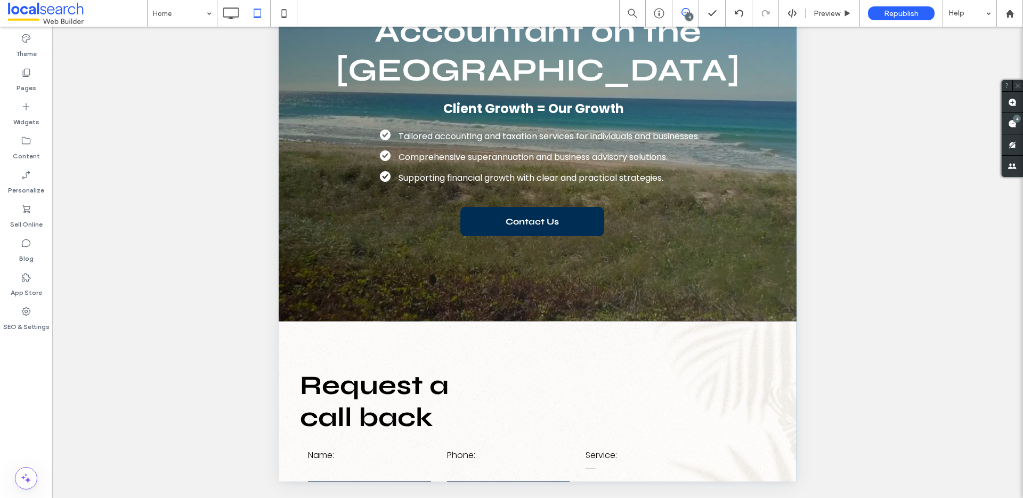
scroll to position [245, 0]
click at [283, 18] on use at bounding box center [283, 13] width 5 height 9
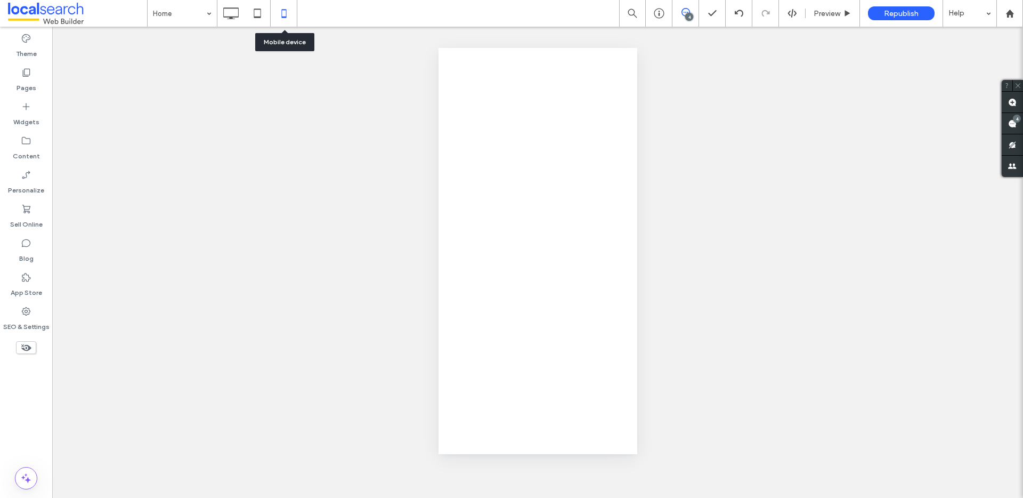
scroll to position [0, 0]
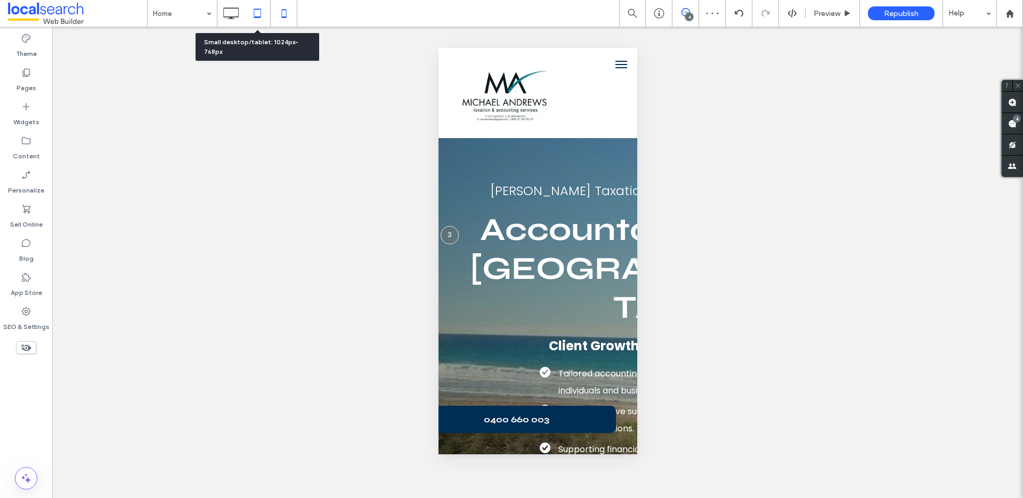
click at [260, 14] on icon at bounding box center [257, 13] width 21 height 21
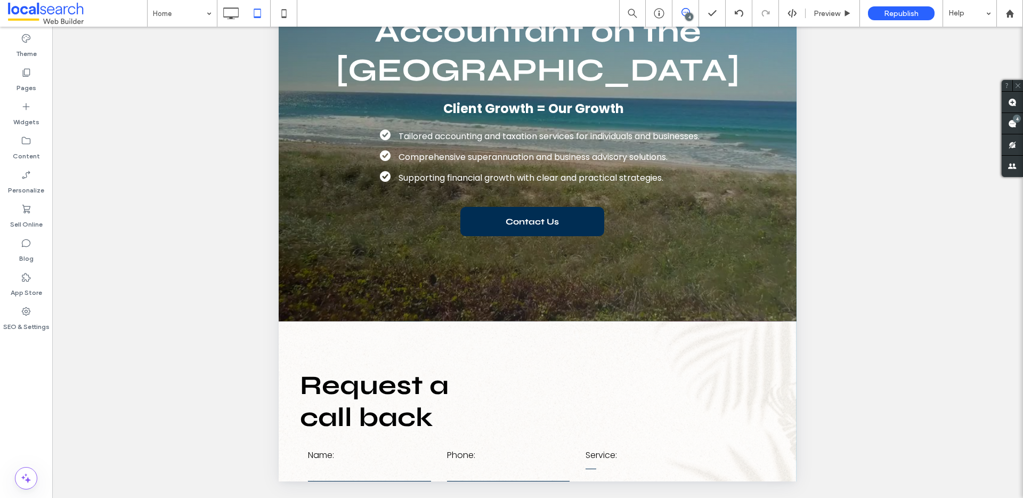
scroll to position [245, 0]
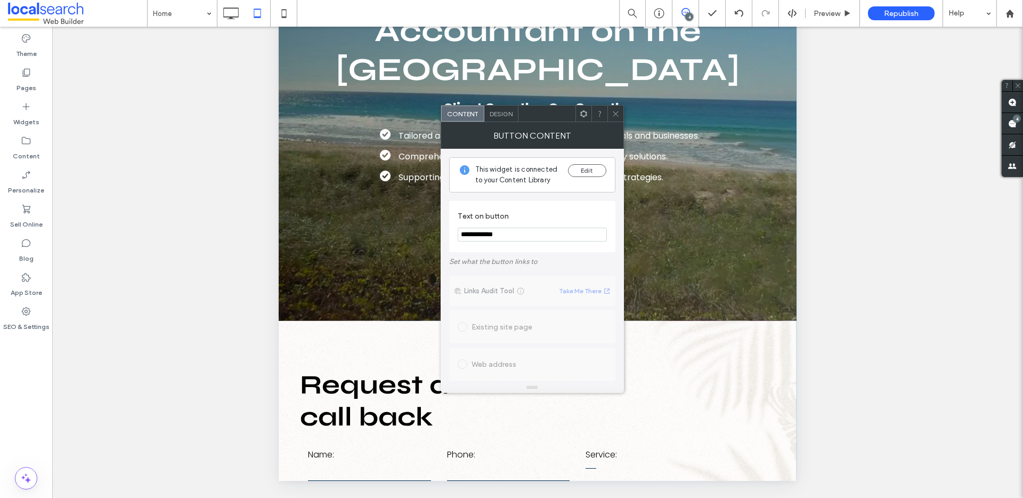
click at [504, 117] on div "Design" at bounding box center [501, 114] width 34 height 16
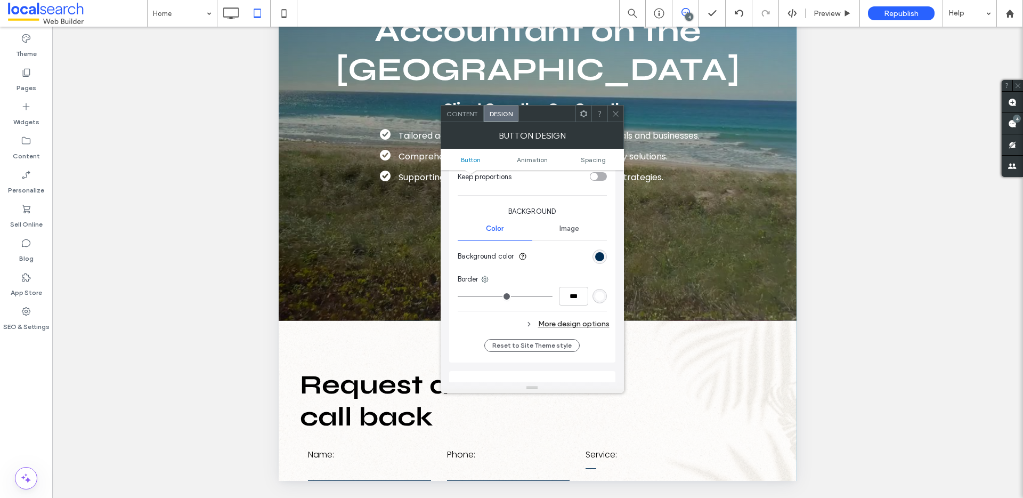
click at [573, 327] on div "More design options" at bounding box center [534, 324] width 152 height 14
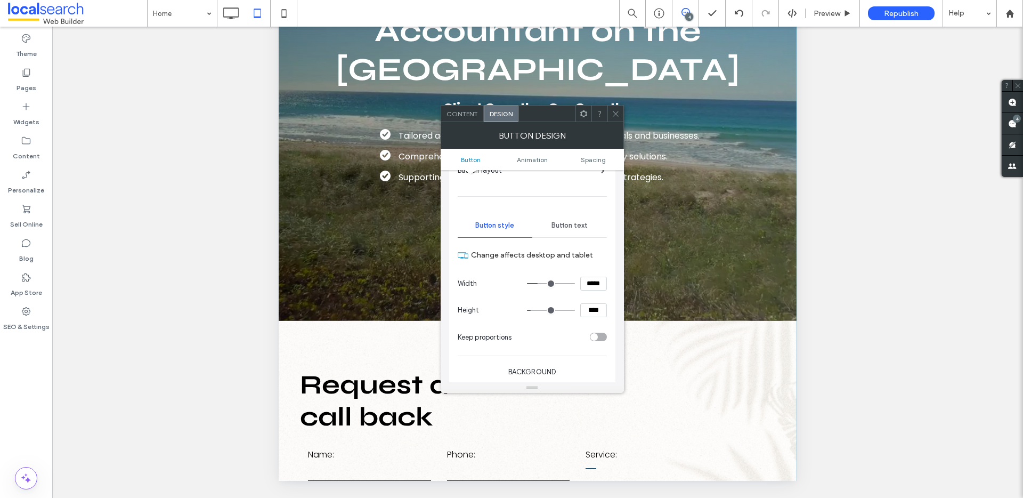
scroll to position [0, 0]
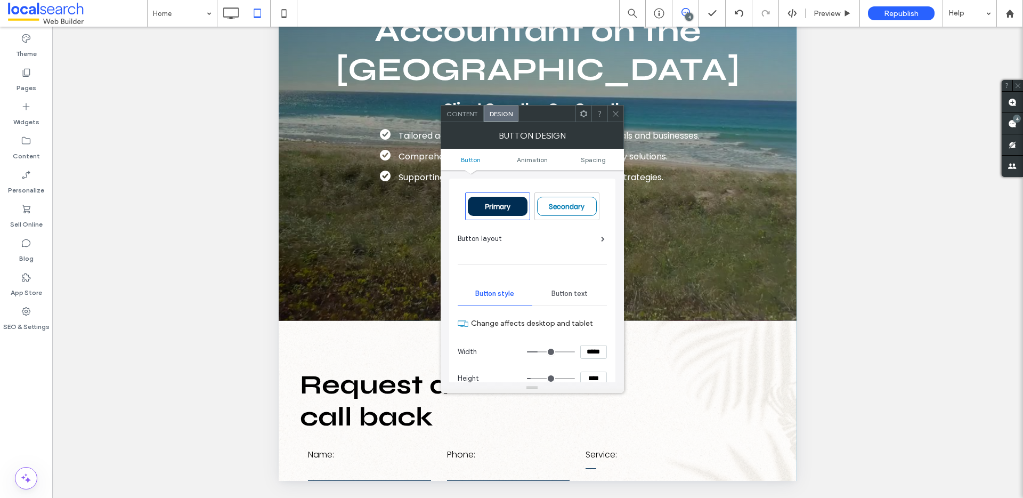
click at [591, 166] on ul "Button Animation Spacing" at bounding box center [532, 159] width 183 height 21
click at [590, 161] on span "Spacing" at bounding box center [593, 160] width 25 height 8
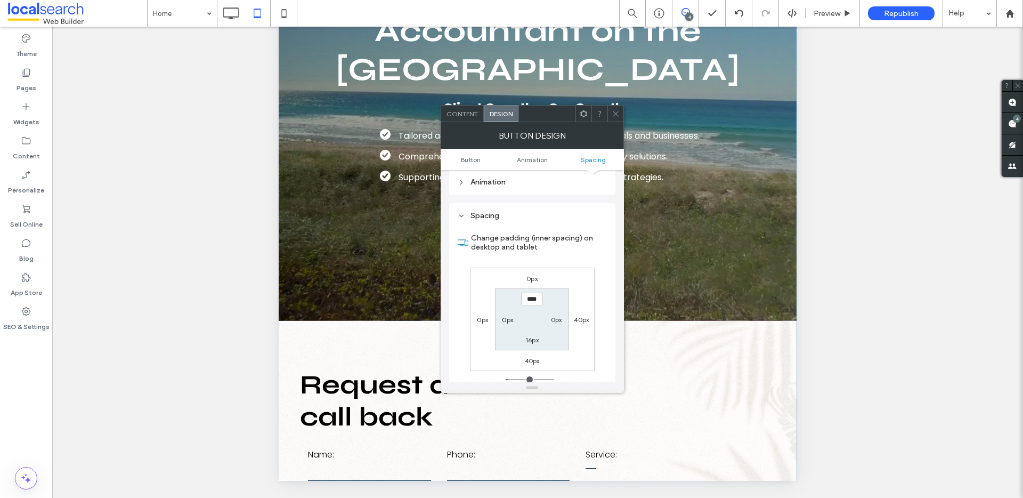
scroll to position [702, 0]
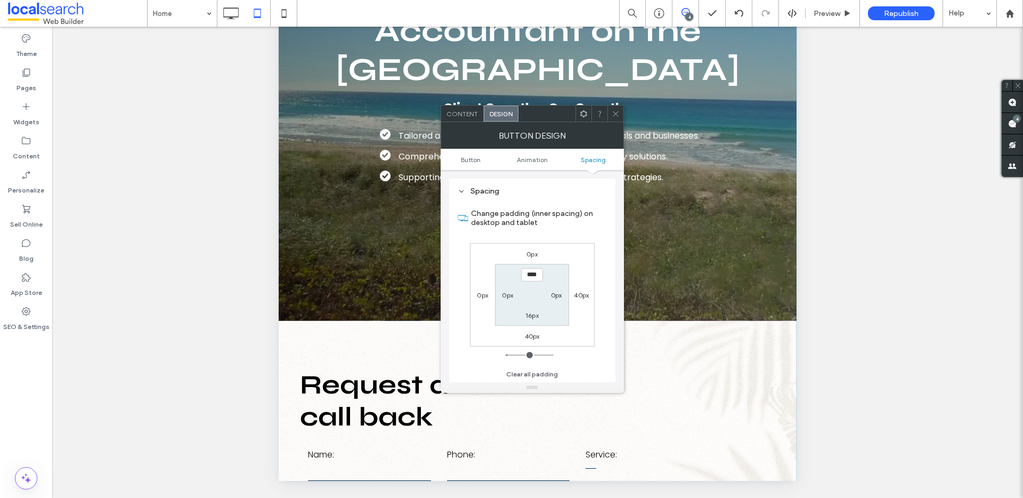
click at [609, 113] on div at bounding box center [615, 114] width 16 height 16
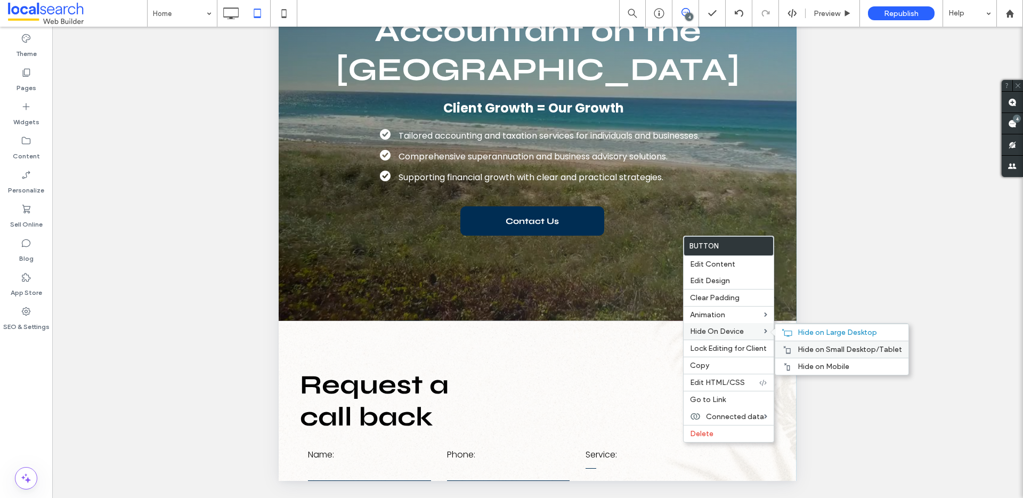
click at [839, 351] on span "Hide on Small Desktop/Tablet" at bounding box center [850, 349] width 104 height 9
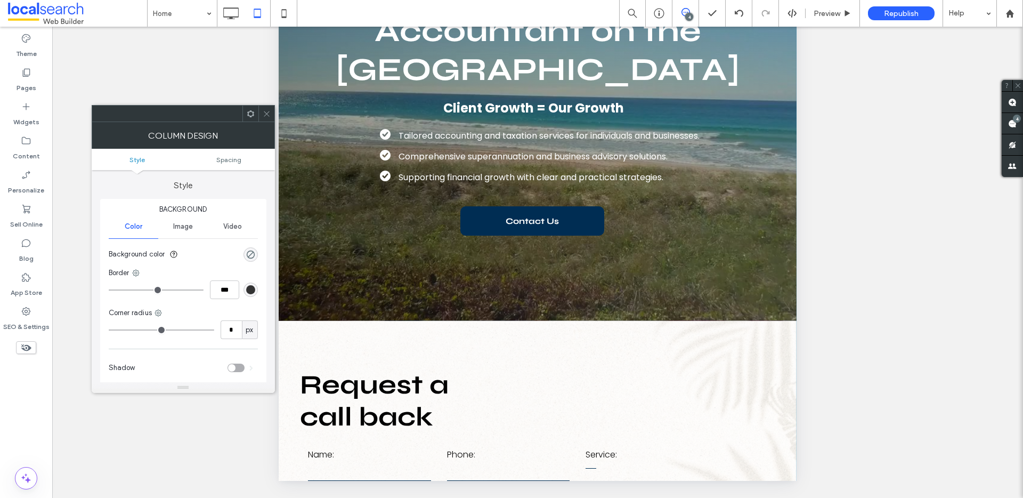
click at [270, 115] on div at bounding box center [266, 114] width 16 height 16
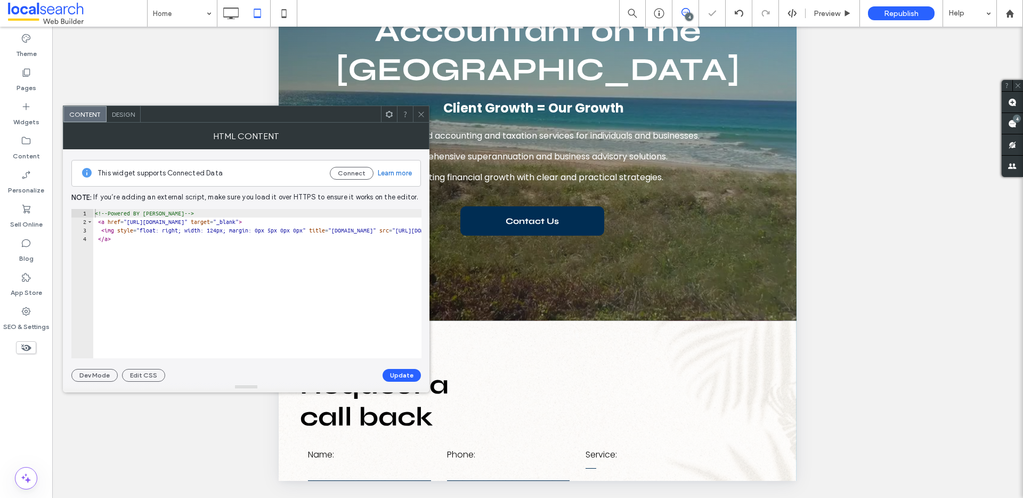
click at [420, 114] on use at bounding box center [420, 113] width 5 height 5
click at [416, 111] on div at bounding box center [421, 114] width 16 height 16
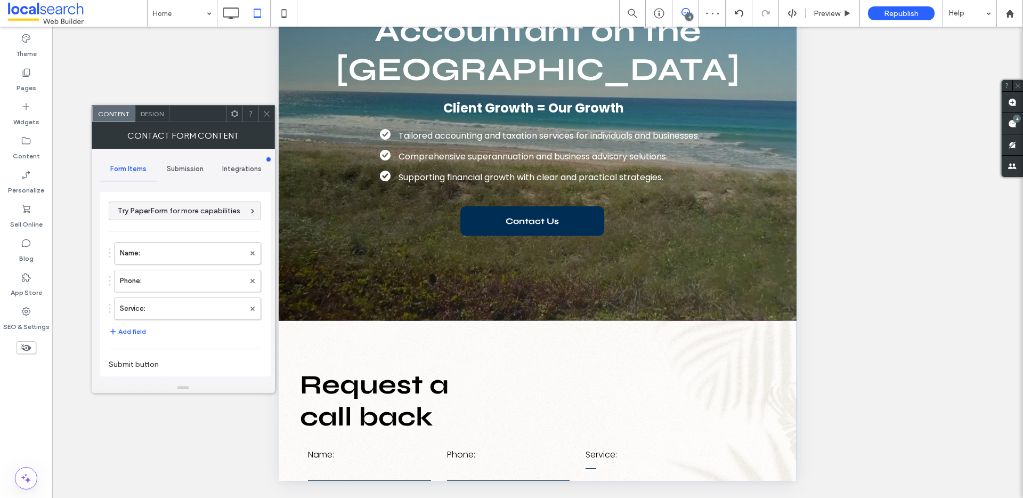
type input "**********"
click at [163, 118] on div "Design" at bounding box center [152, 114] width 34 height 16
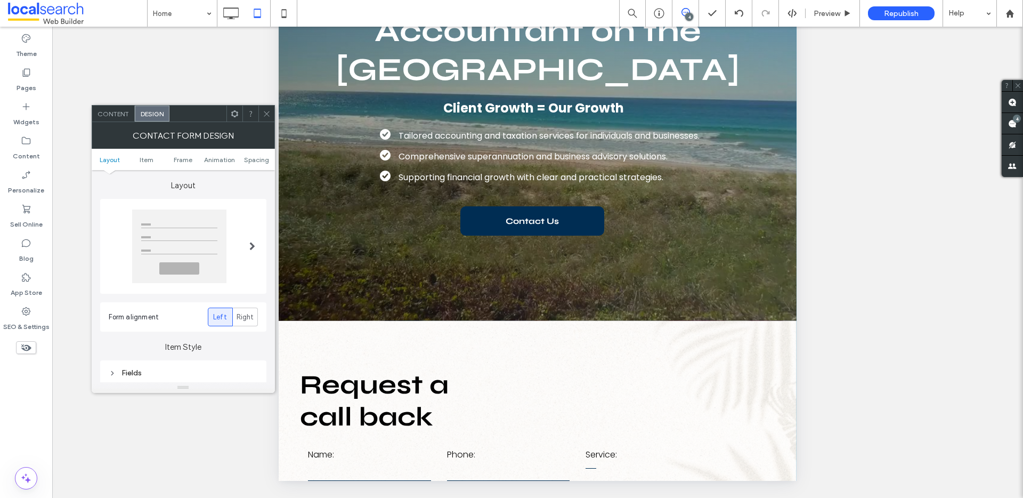
click at [253, 165] on ul "Layout Item Frame Animation Spacing" at bounding box center [183, 159] width 183 height 21
click at [254, 160] on span "Spacing" at bounding box center [256, 160] width 25 height 8
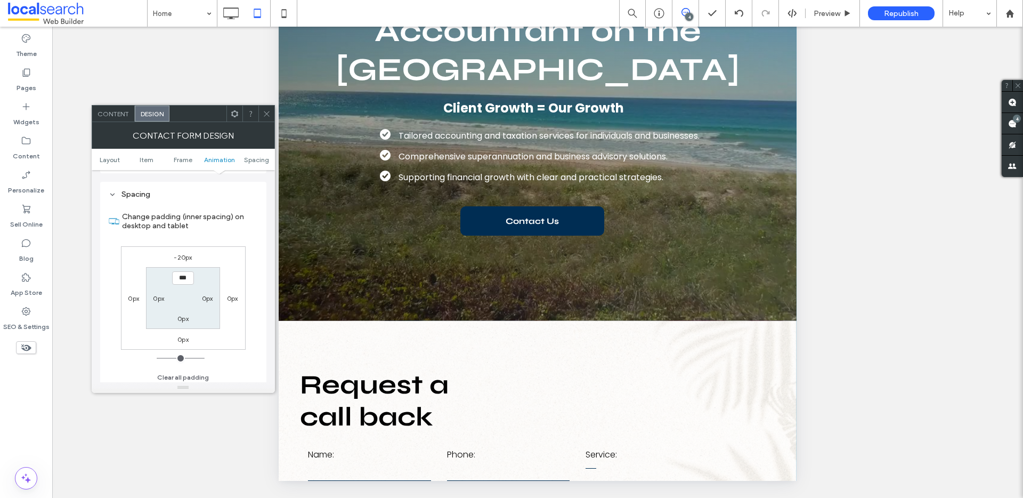
scroll to position [403, 0]
click at [182, 254] on label "-20px" at bounding box center [183, 254] width 18 height 8
type input "*"
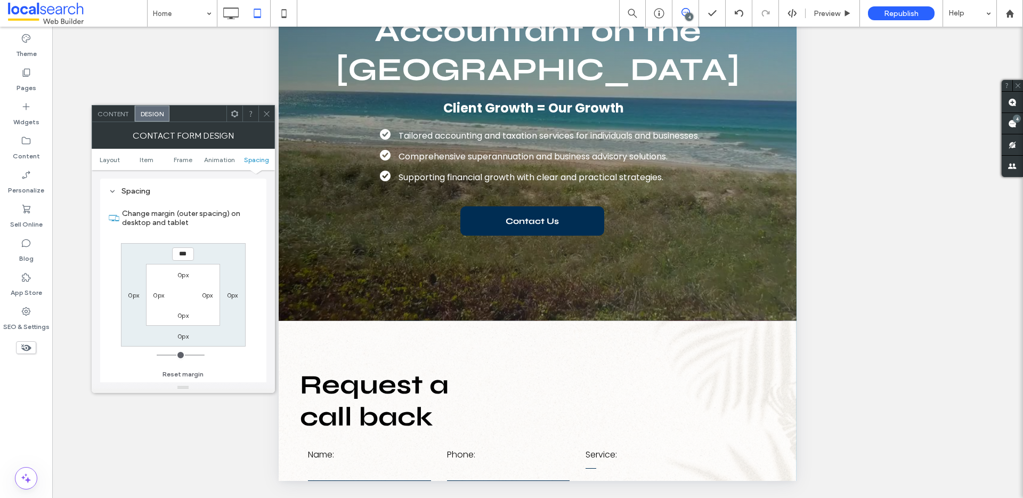
type input "***"
type input "*"
type input "*****"
click at [266, 111] on icon at bounding box center [267, 114] width 8 height 8
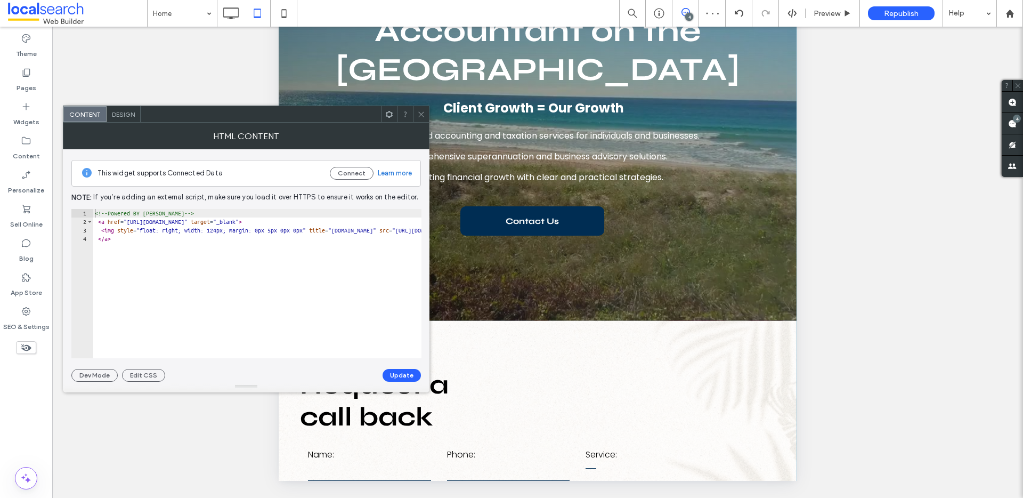
click at [132, 116] on span "Design" at bounding box center [123, 114] width 23 height 8
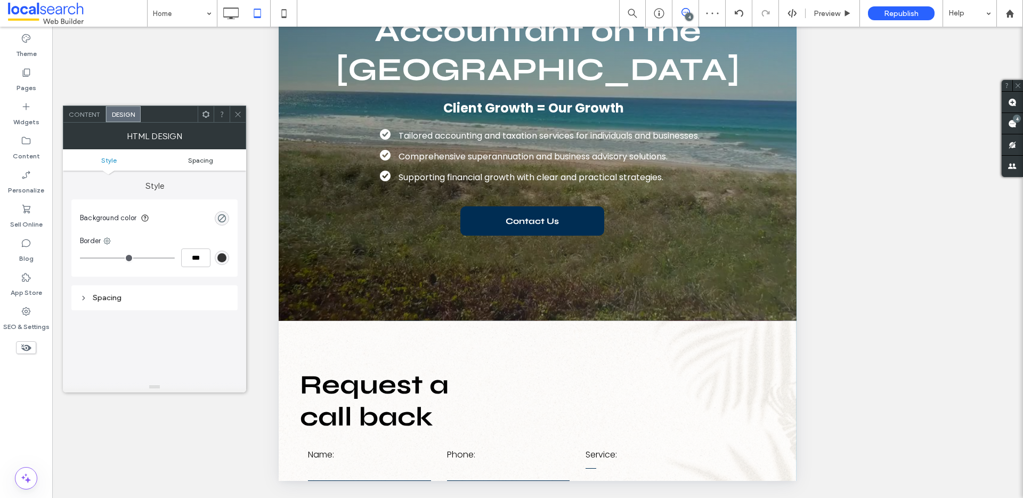
click at [202, 156] on span "Spacing" at bounding box center [200, 160] width 25 height 8
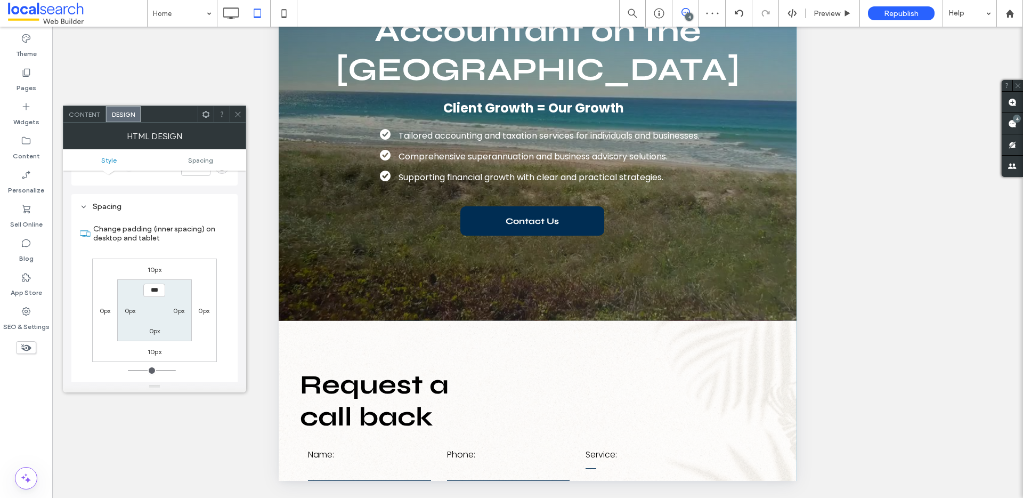
scroll to position [106, 0]
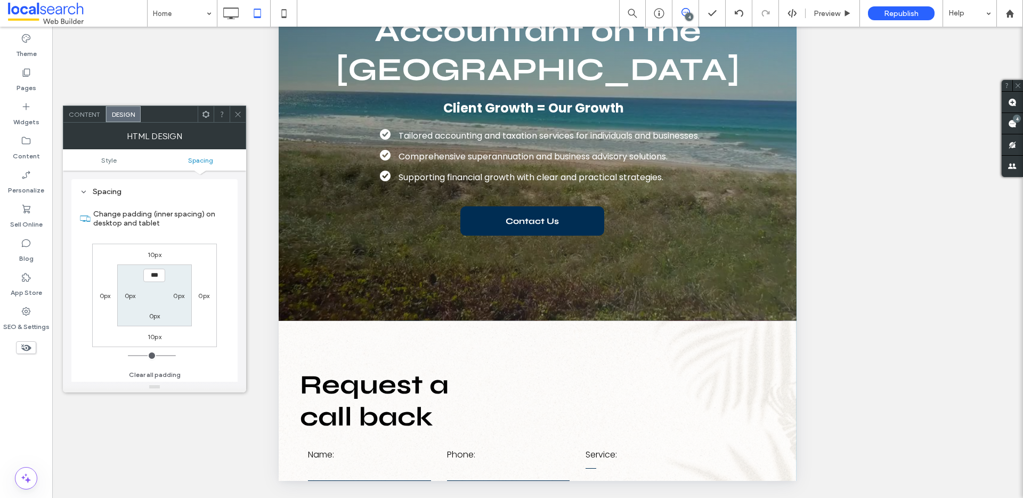
click at [153, 254] on label "10px" at bounding box center [155, 254] width 14 height 8
type input "**"
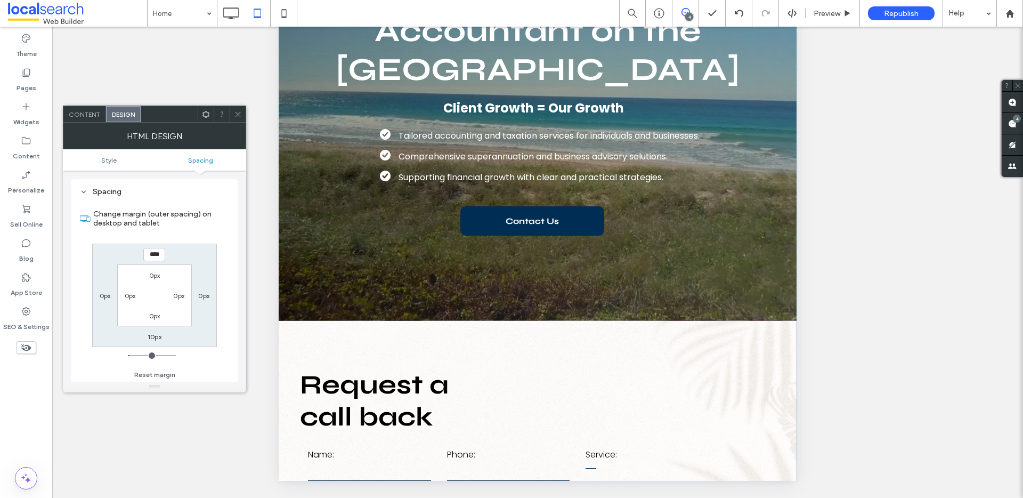
click at [238, 113] on icon at bounding box center [238, 114] width 8 height 8
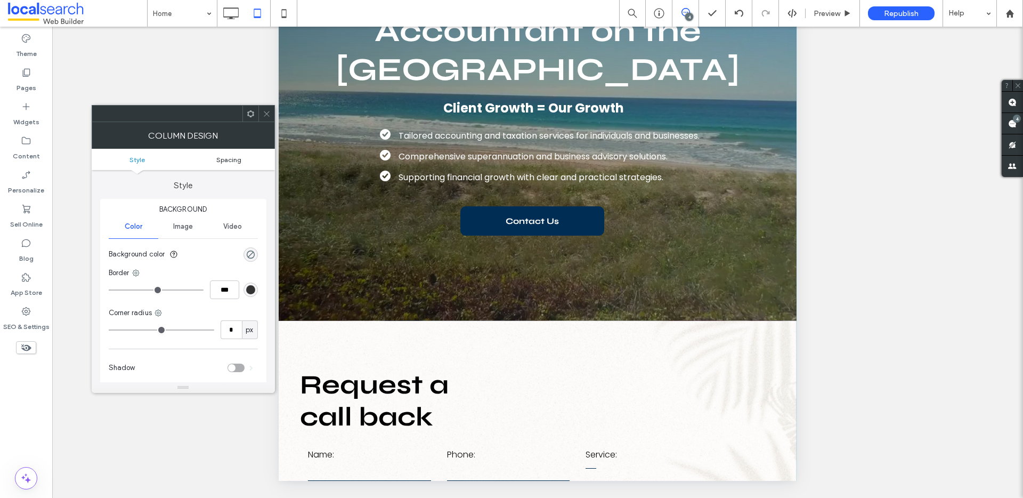
click at [221, 157] on span "Spacing" at bounding box center [228, 160] width 25 height 8
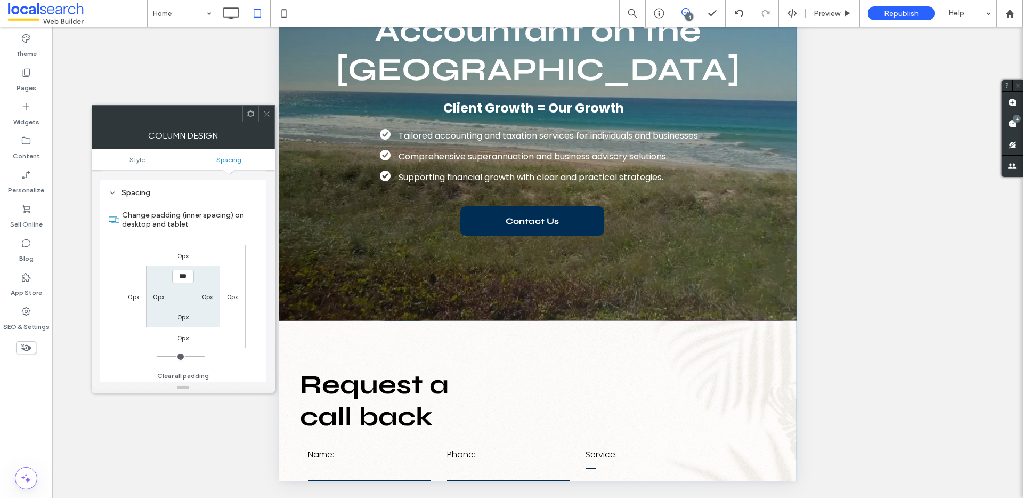
scroll to position [216, 0]
click at [184, 253] on label "0px" at bounding box center [182, 254] width 11 height 8
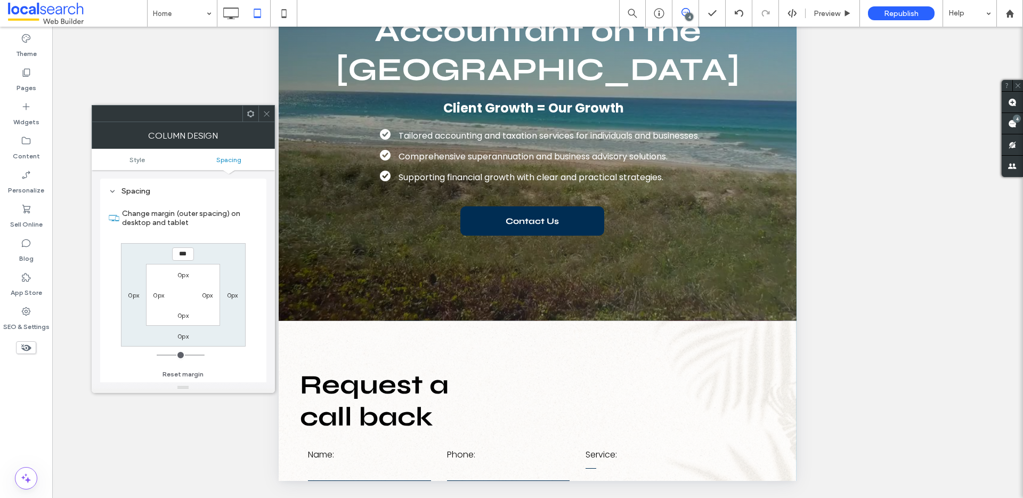
type input "***"
type input "*"
type input "*****"
click at [270, 113] on icon at bounding box center [267, 114] width 8 height 8
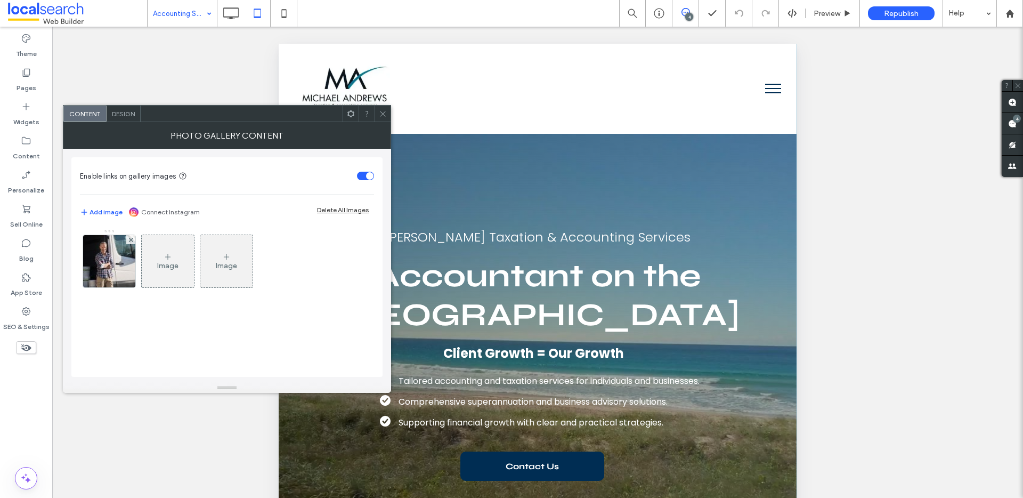
click at [380, 118] on span at bounding box center [383, 114] width 8 height 16
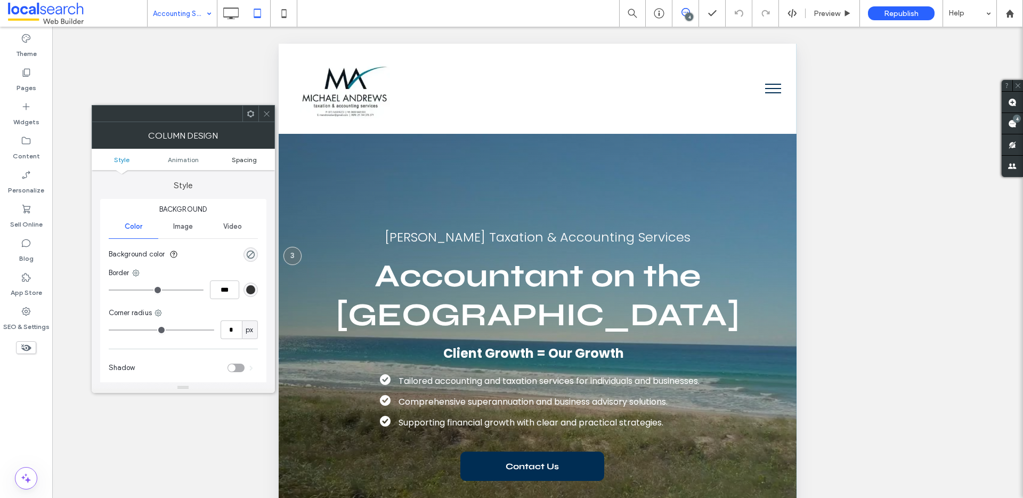
click at [238, 158] on span "Spacing" at bounding box center [244, 160] width 25 height 8
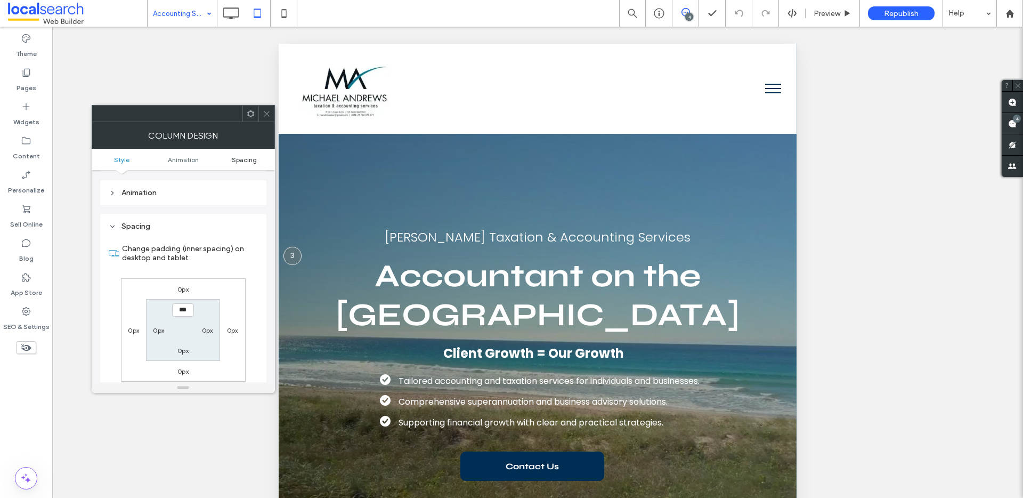
scroll to position [250, 0]
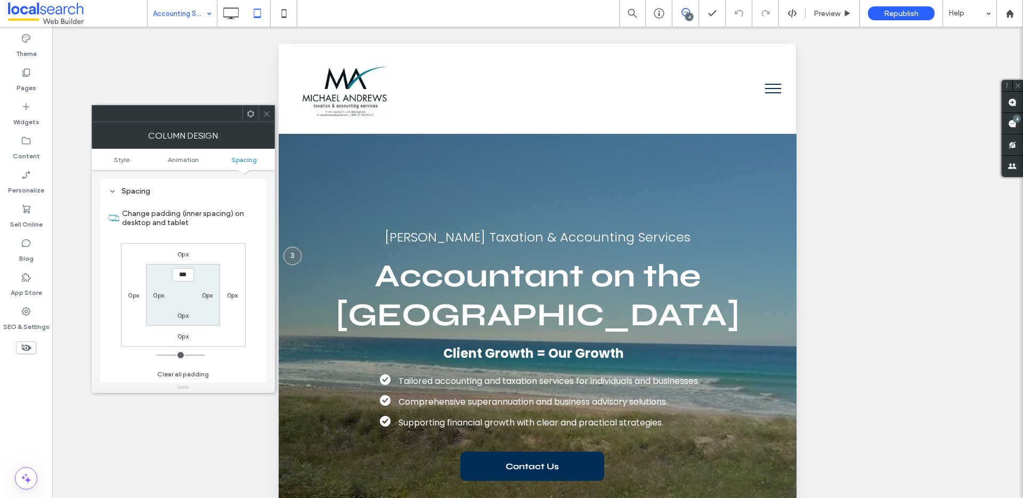
click at [180, 317] on label "0px" at bounding box center [182, 315] width 11 height 8
type input "**"
type input "****"
click at [263, 112] on icon at bounding box center [267, 114] width 8 height 8
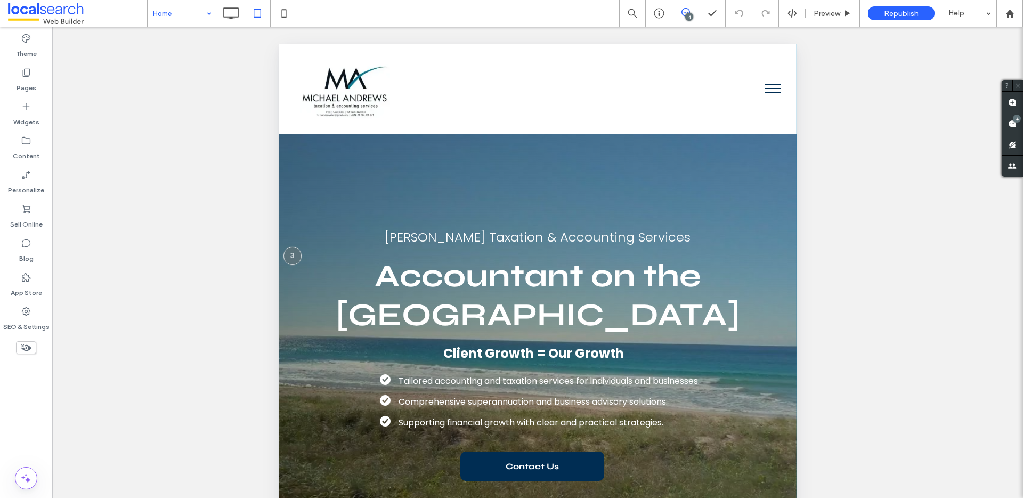
click at [188, 19] on input at bounding box center [179, 13] width 53 height 27
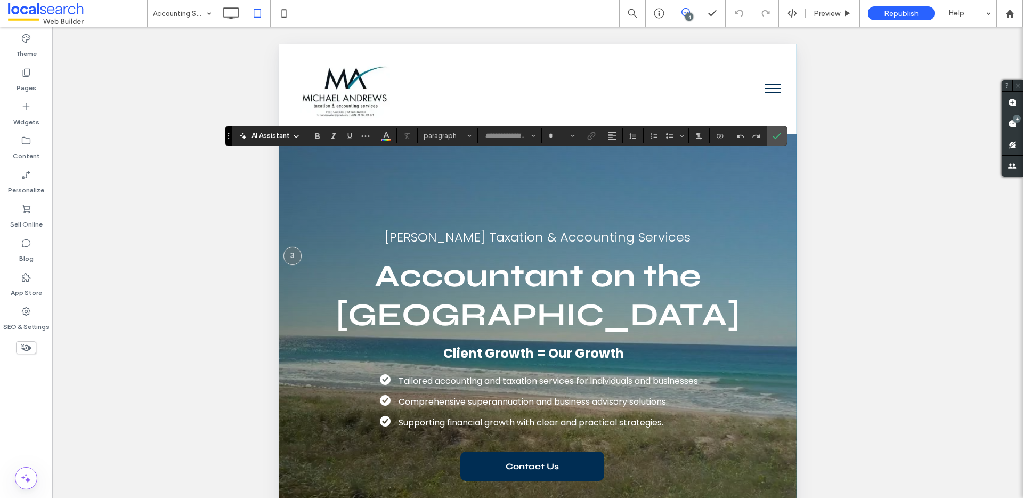
type input "*******"
type input "**"
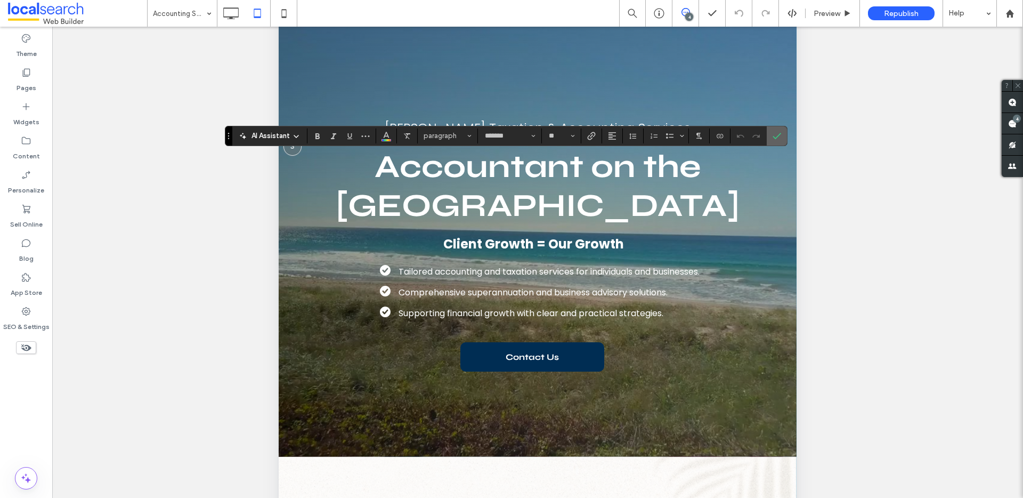
click at [773, 133] on icon "Confirm" at bounding box center [777, 136] width 9 height 9
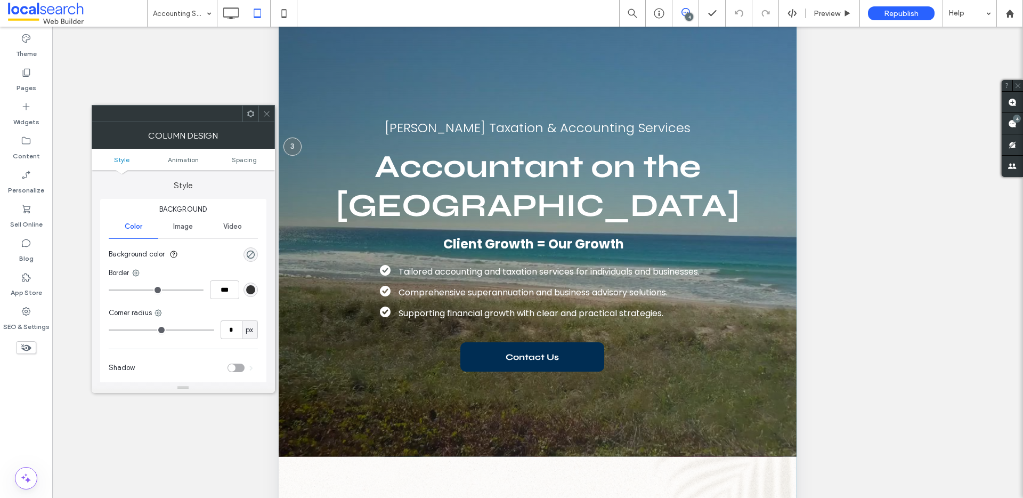
click at [246, 166] on ul "Style Animation Spacing" at bounding box center [183, 159] width 183 height 21
click at [246, 161] on span "Spacing" at bounding box center [244, 160] width 25 height 8
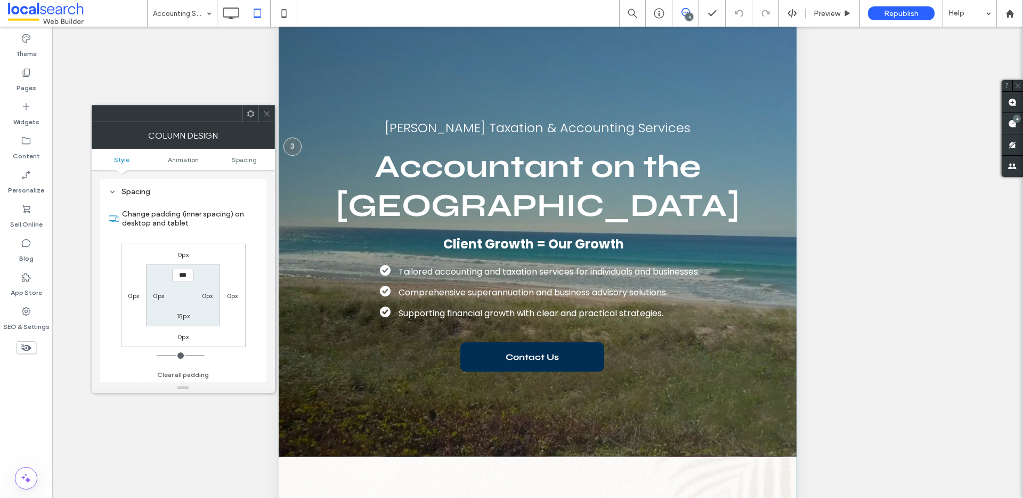
scroll to position [250, 0]
click at [182, 310] on div "15px" at bounding box center [182, 315] width 13 height 11
click at [183, 315] on label "15px" at bounding box center [182, 315] width 13 height 8
type input "**"
type input "*"
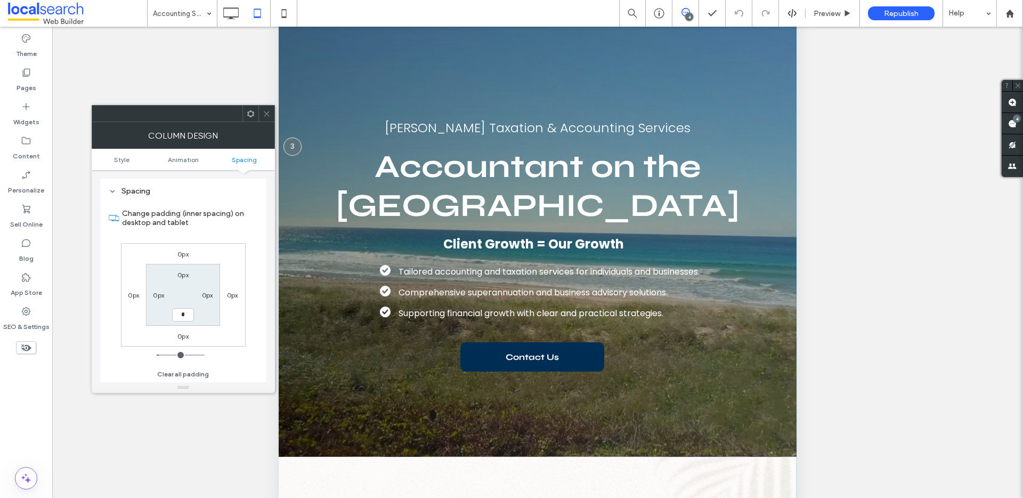
type input "*"
type input "***"
click at [266, 116] on icon at bounding box center [267, 114] width 8 height 8
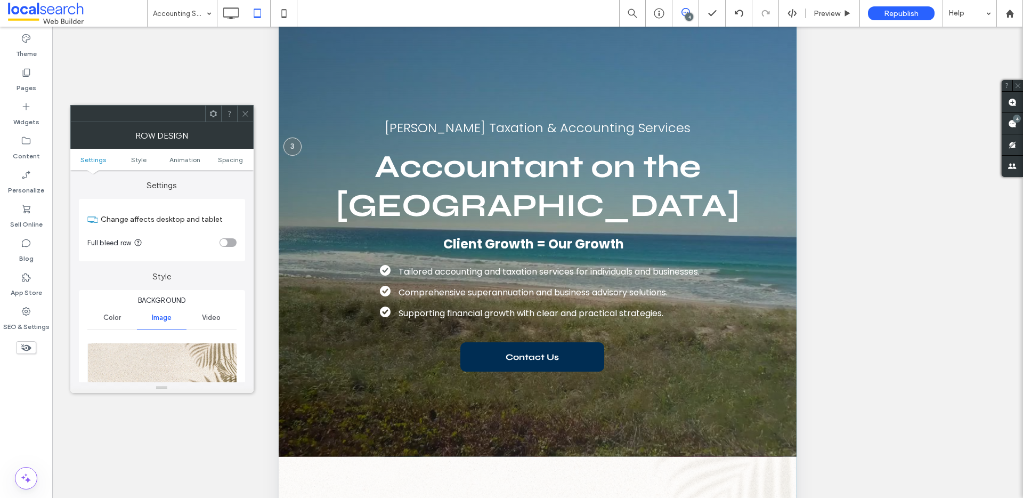
click at [244, 112] on icon at bounding box center [245, 114] width 8 height 8
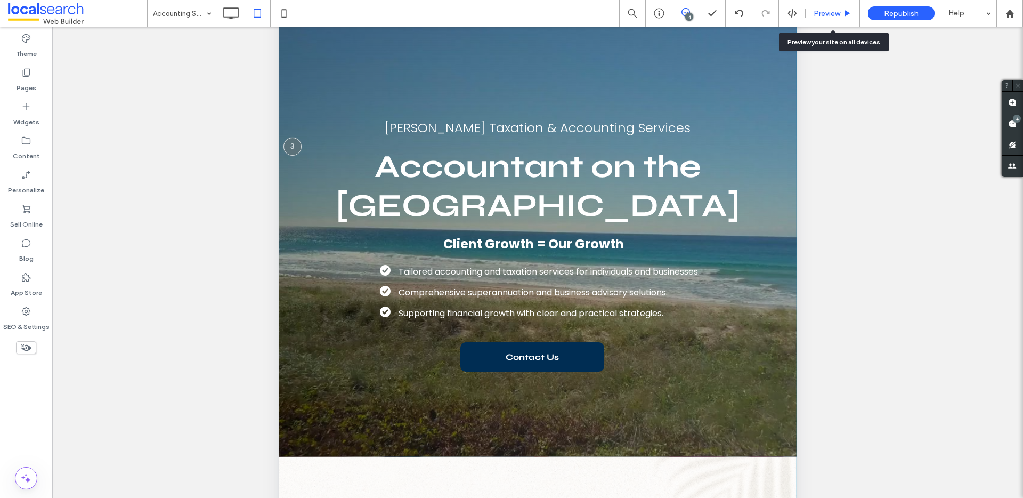
click at [822, 15] on span "Preview" at bounding box center [827, 13] width 27 height 9
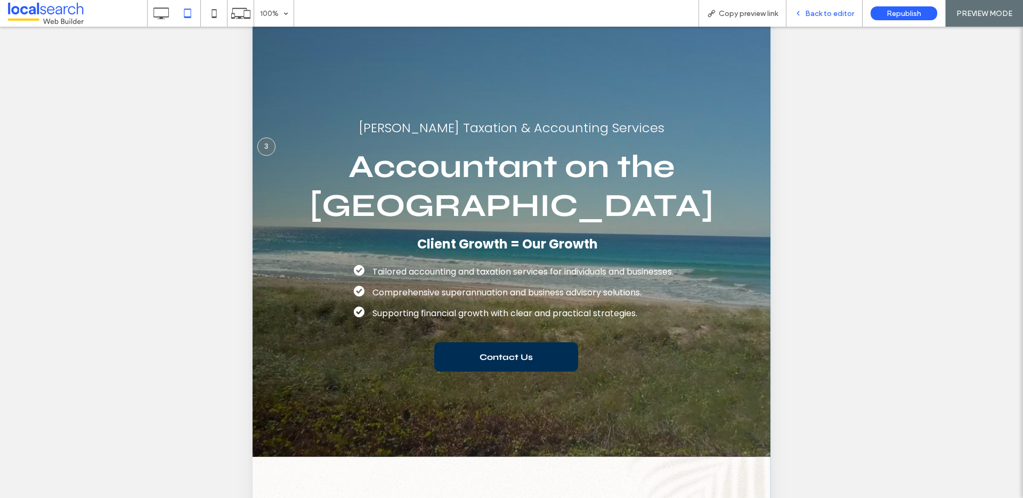
click at [812, 14] on span "Back to editor" at bounding box center [829, 13] width 49 height 9
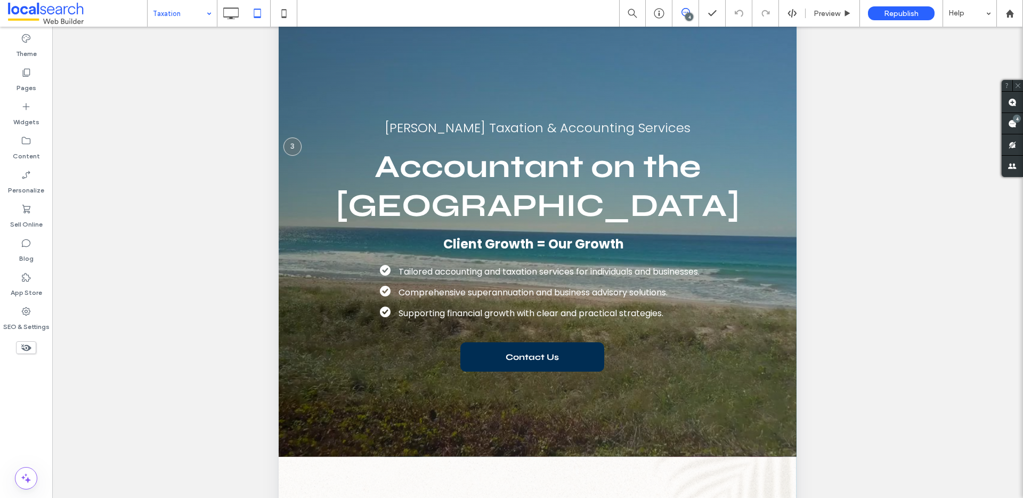
click at [200, 11] on input at bounding box center [179, 13] width 53 height 27
click at [25, 312] on icon at bounding box center [26, 311] width 11 height 11
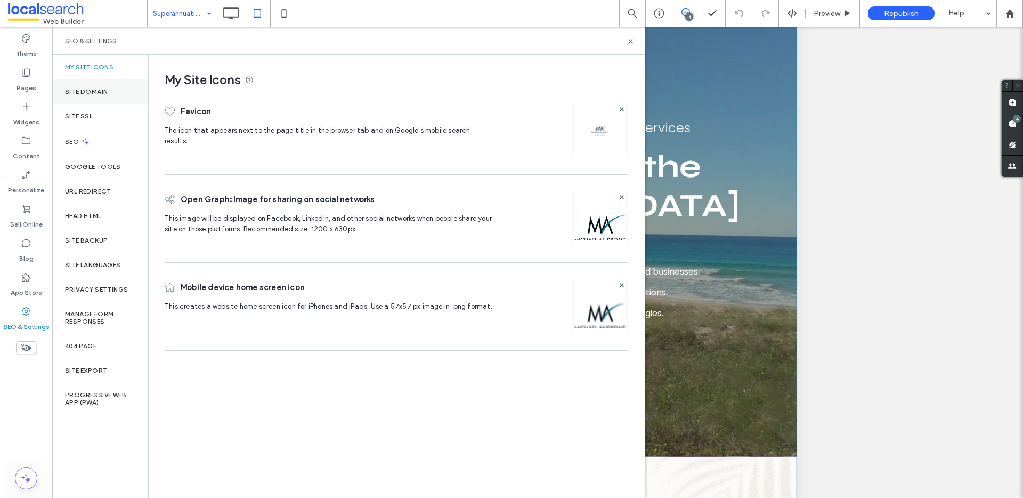
click at [102, 94] on label "Site Domain" at bounding box center [86, 91] width 43 height 7
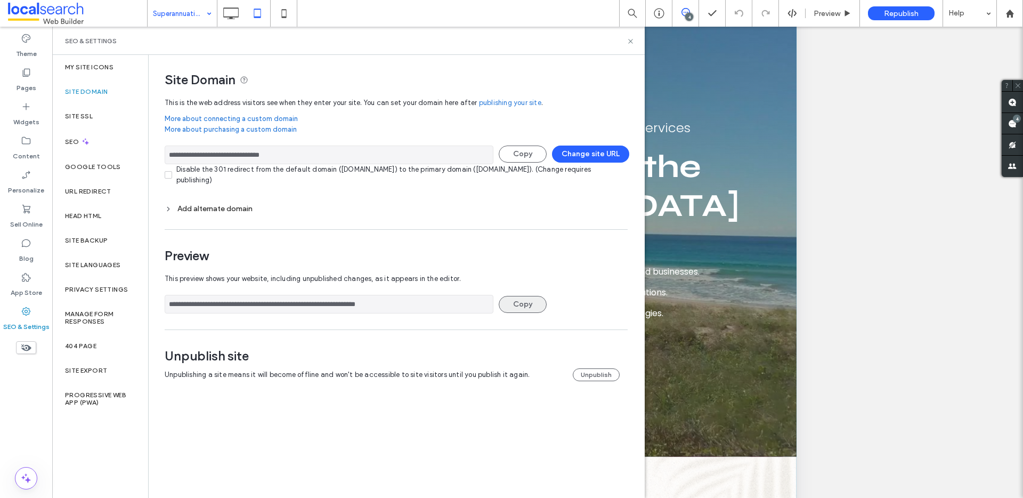
click at [519, 303] on button "Copy" at bounding box center [523, 304] width 48 height 17
drag, startPoint x: 437, startPoint y: 305, endPoint x: 151, endPoint y: 305, distance: 285.6
click at [151, 305] on div "**********" at bounding box center [392, 228] width 487 height 347
click at [633, 37] on icon at bounding box center [631, 41] width 8 height 8
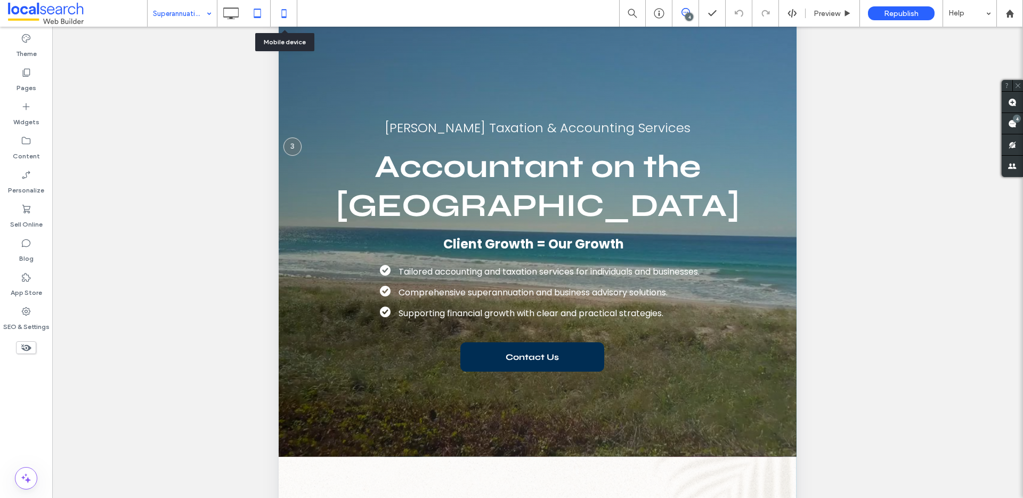
click at [281, 10] on icon at bounding box center [283, 13] width 21 height 21
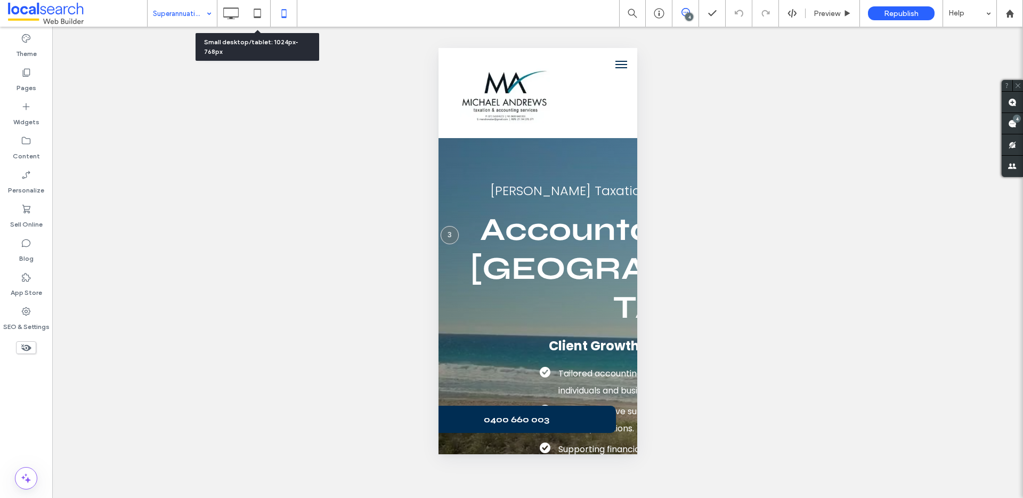
drag, startPoint x: 254, startPoint y: 11, endPoint x: 268, endPoint y: 17, distance: 15.7
click at [254, 11] on icon at bounding box center [257, 13] width 21 height 21
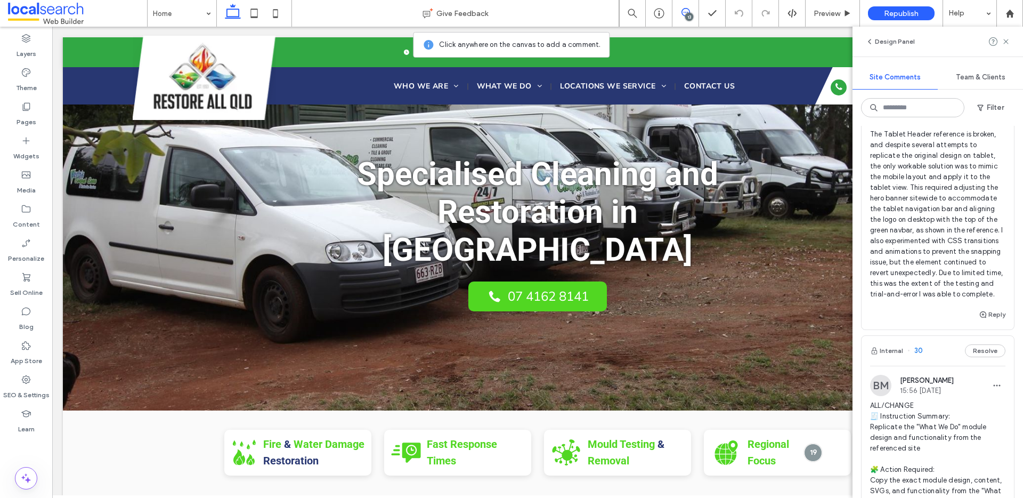
scroll to position [446, 0]
click at [987, 320] on button "Reply" at bounding box center [992, 313] width 27 height 13
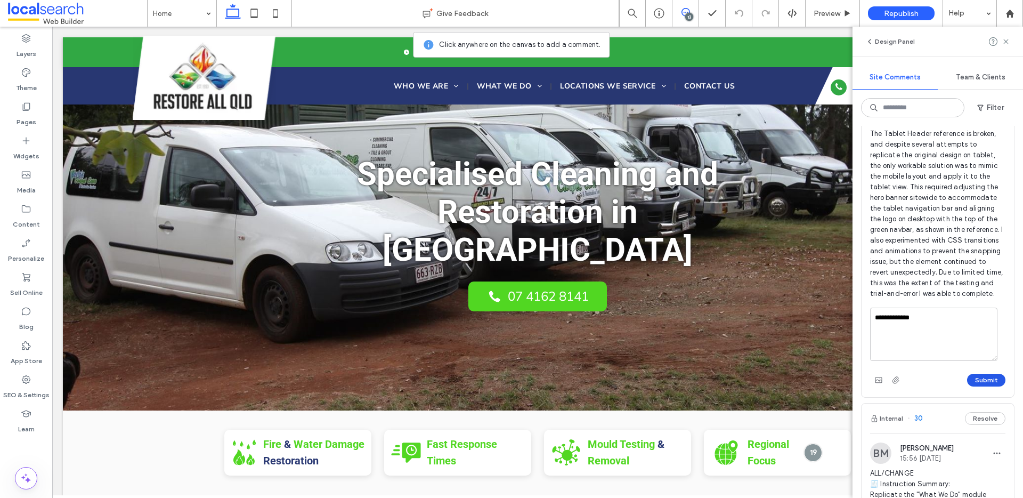
type textarea "**********"
click at [978, 386] on button "Submit" at bounding box center [986, 380] width 38 height 13
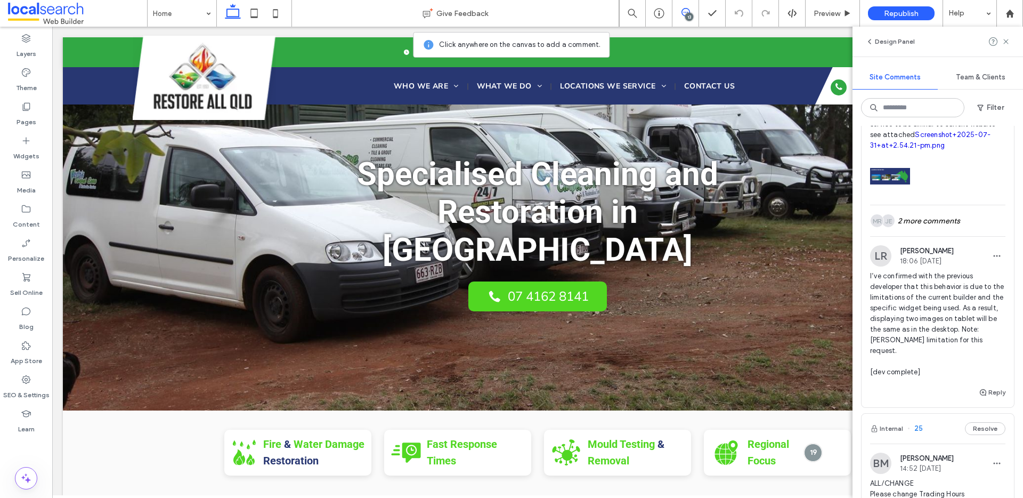
scroll to position [1584, 0]
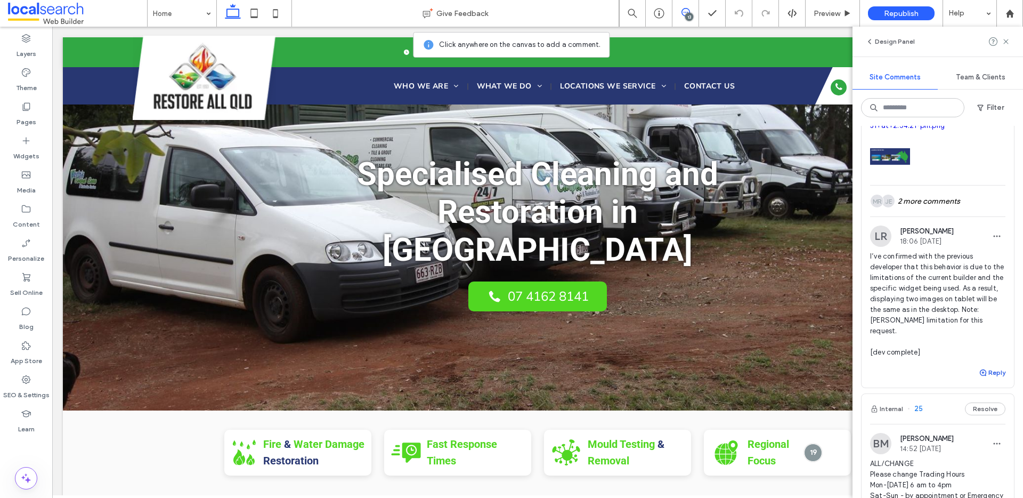
click at [989, 379] on button "Reply" at bounding box center [992, 372] width 27 height 13
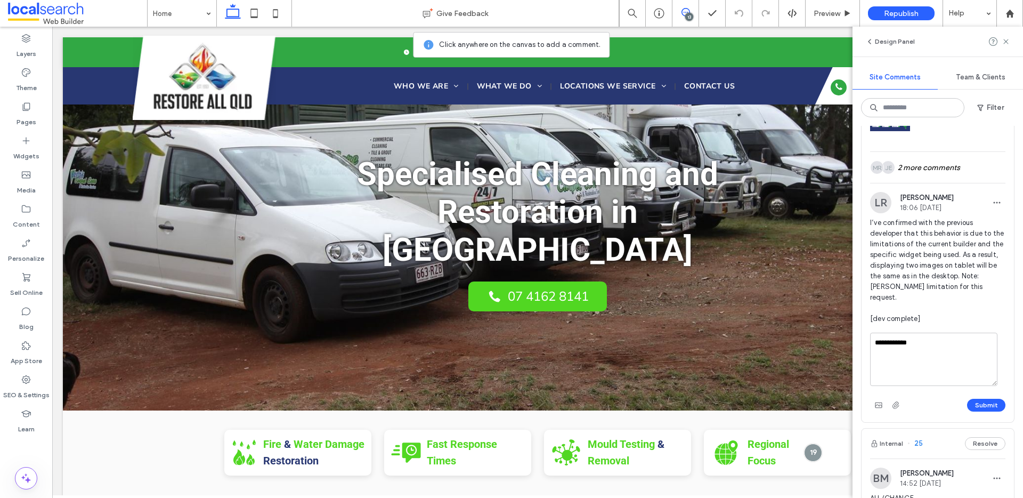
scroll to position [1634, 0]
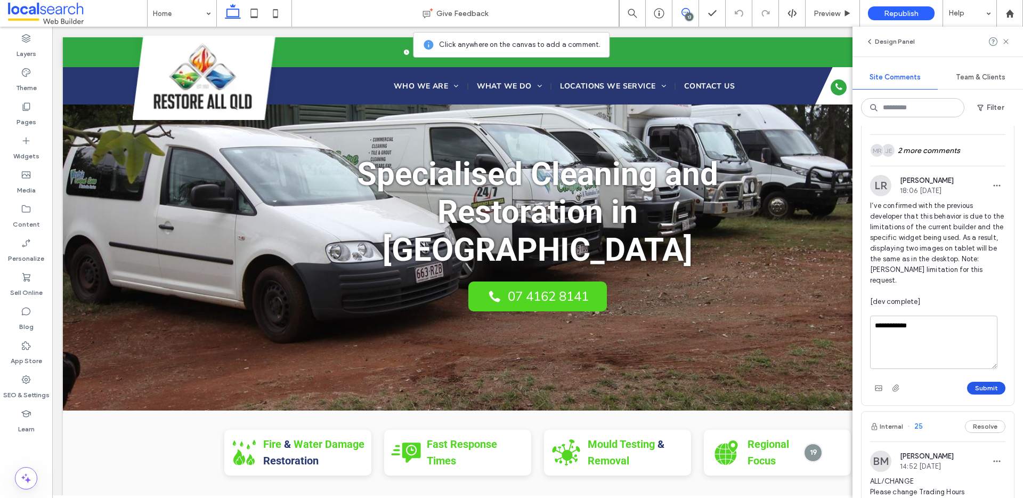
type textarea "**********"
click at [972, 394] on button "Submit" at bounding box center [986, 388] width 38 height 13
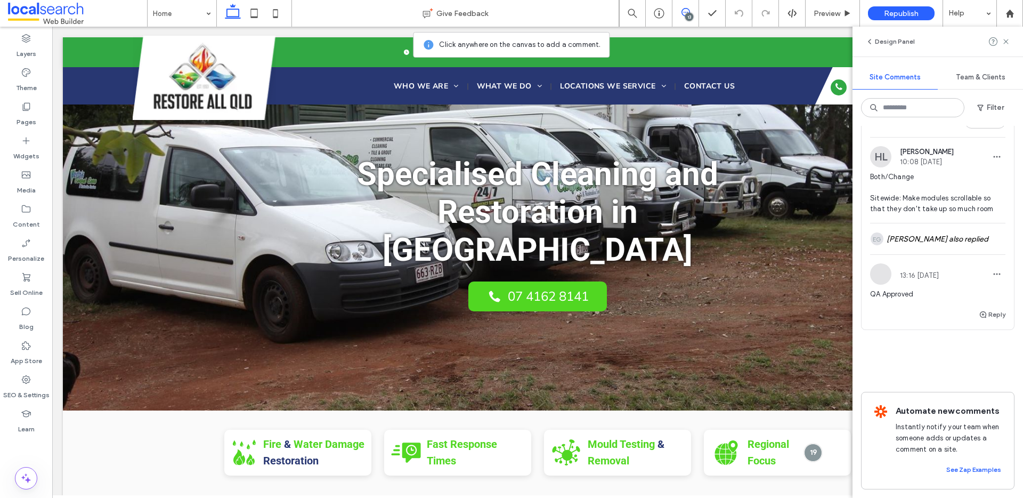
scroll to position [3674, 0]
click at [28, 383] on icon at bounding box center [26, 379] width 11 height 11
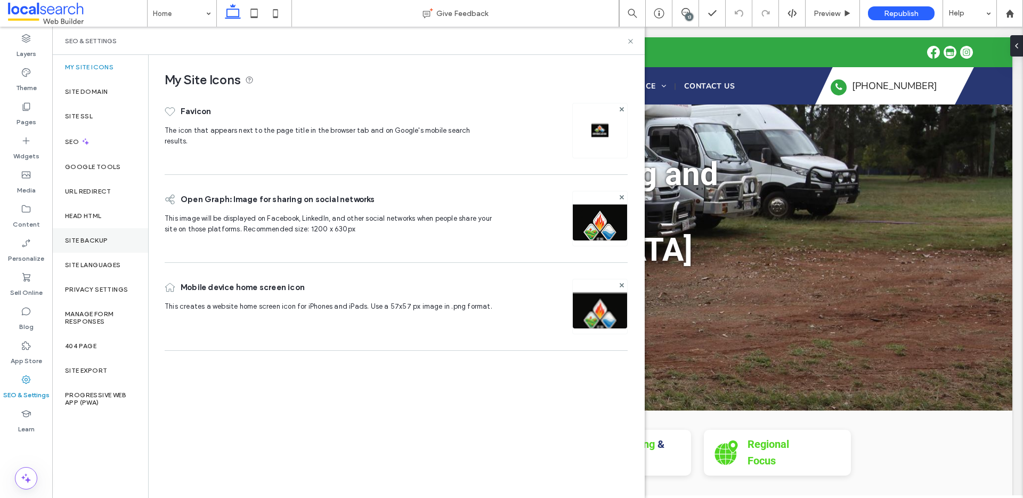
click at [117, 245] on div "Site Backup" at bounding box center [100, 240] width 96 height 25
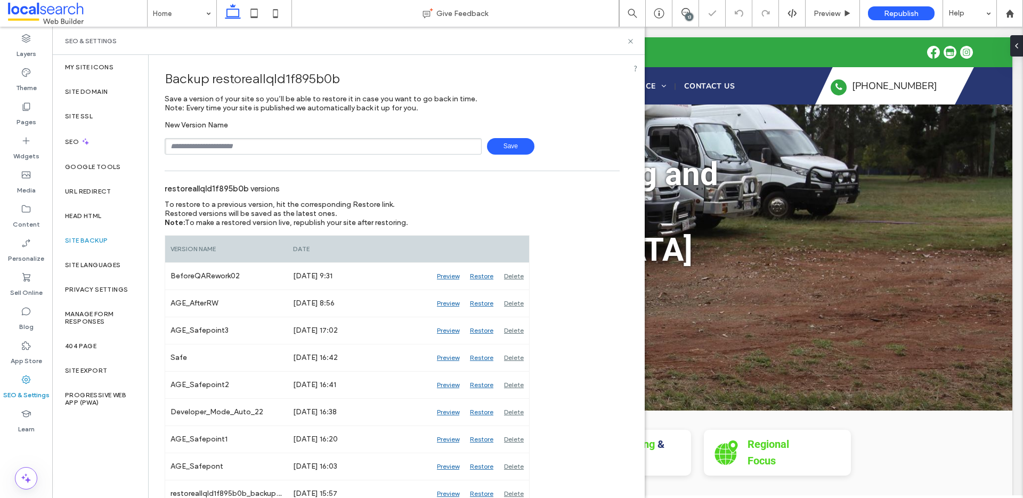
click at [229, 150] on input "text" at bounding box center [323, 146] width 317 height 17
type input "**********"
click at [501, 145] on span "Save" at bounding box center [510, 146] width 47 height 17
click at [687, 13] on div "13" at bounding box center [689, 17] width 8 height 8
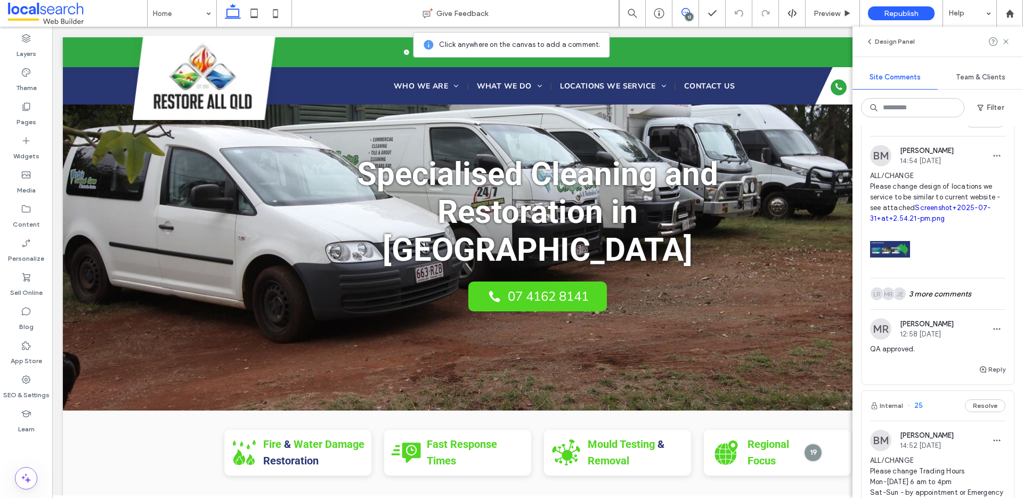
scroll to position [1508, 0]
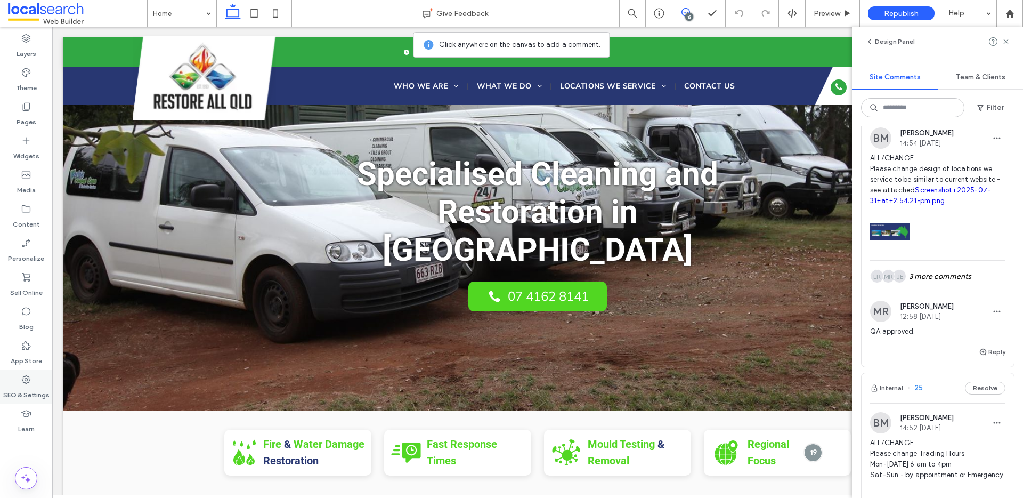
click at [28, 378] on icon at bounding box center [26, 379] width 11 height 11
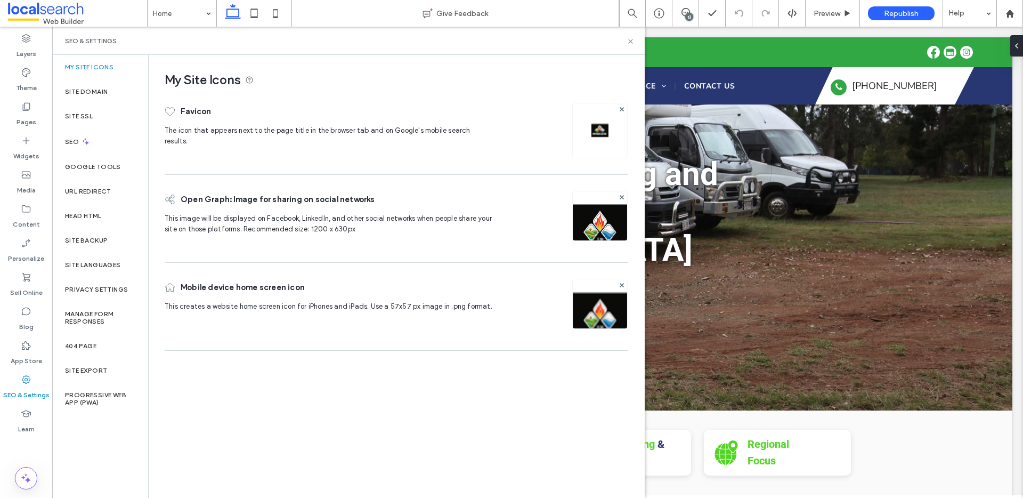
scroll to position [0, 0]
click at [98, 242] on label "Site Backup" at bounding box center [86, 240] width 43 height 7
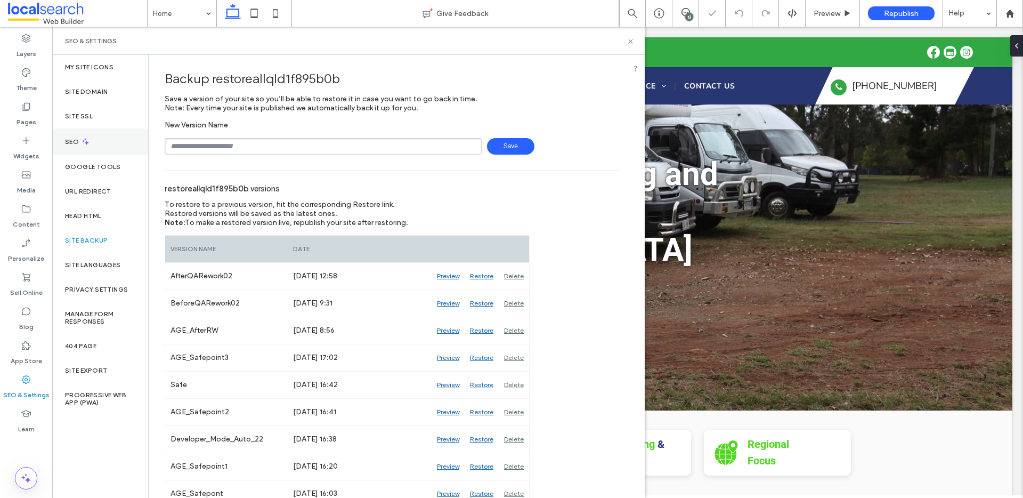
click at [102, 139] on div "SEO" at bounding box center [100, 141] width 96 height 26
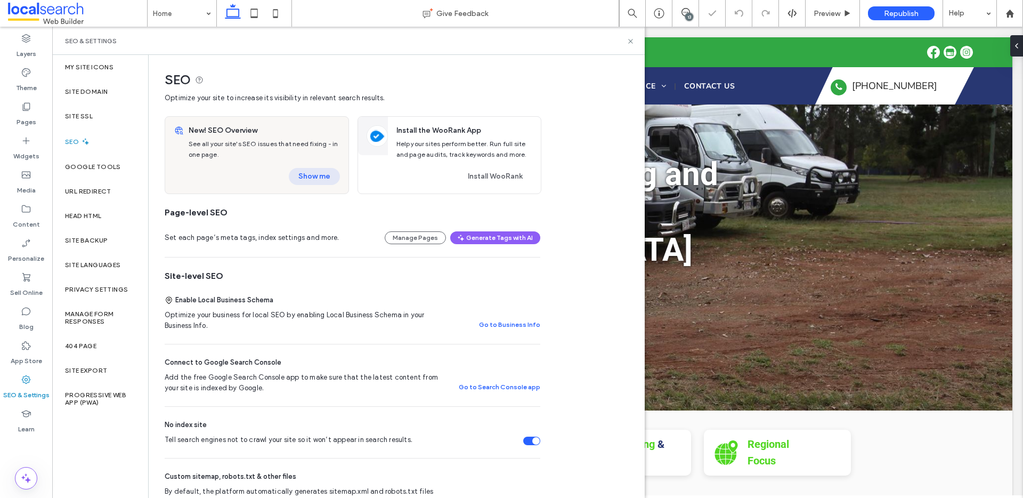
click at [310, 177] on button "Show me" at bounding box center [314, 176] width 51 height 17
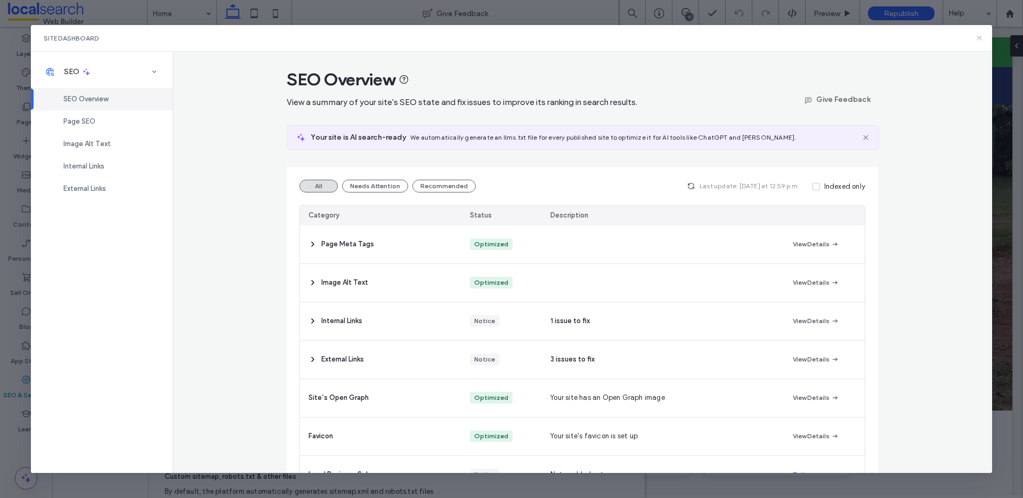
click at [976, 38] on icon at bounding box center [979, 38] width 9 height 9
